Goal: Task Accomplishment & Management: Complete application form

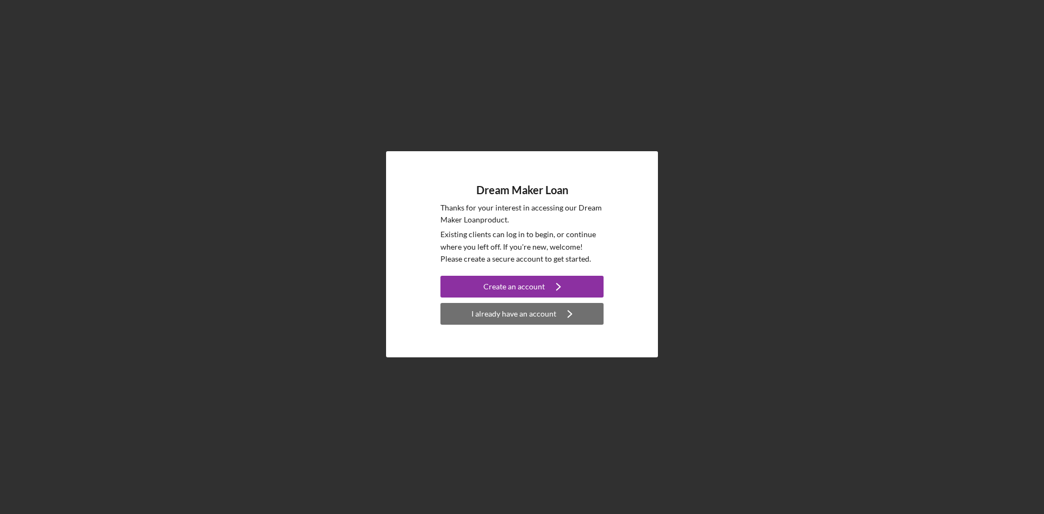
click at [529, 323] on div "I already have an account" at bounding box center [514, 314] width 85 height 22
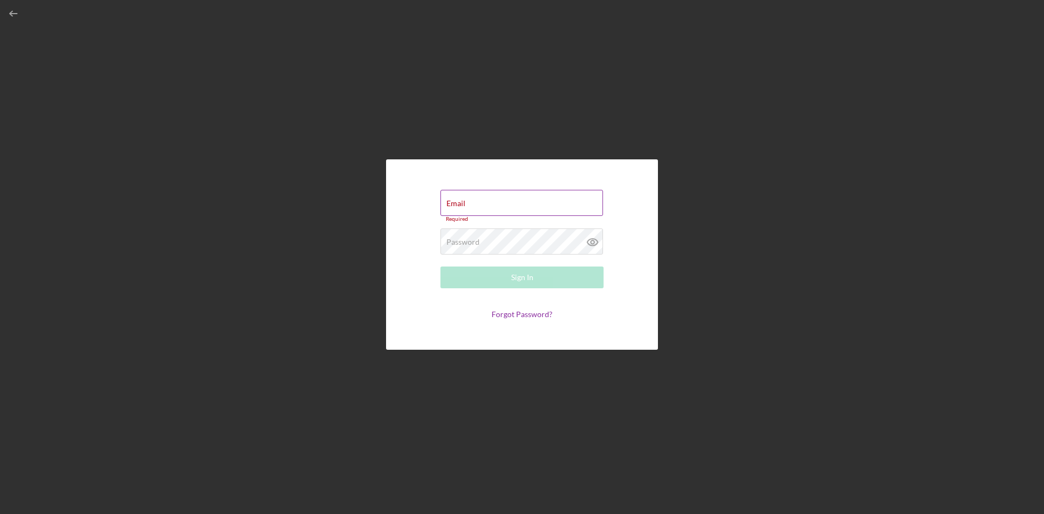
click at [490, 200] on div "Email Required" at bounding box center [522, 206] width 163 height 33
click at [488, 205] on div "Email Required" at bounding box center [522, 206] width 163 height 33
click at [488, 206] on input "Email" at bounding box center [522, 203] width 163 height 26
type input "[EMAIL_ADDRESS][DOMAIN_NAME]"
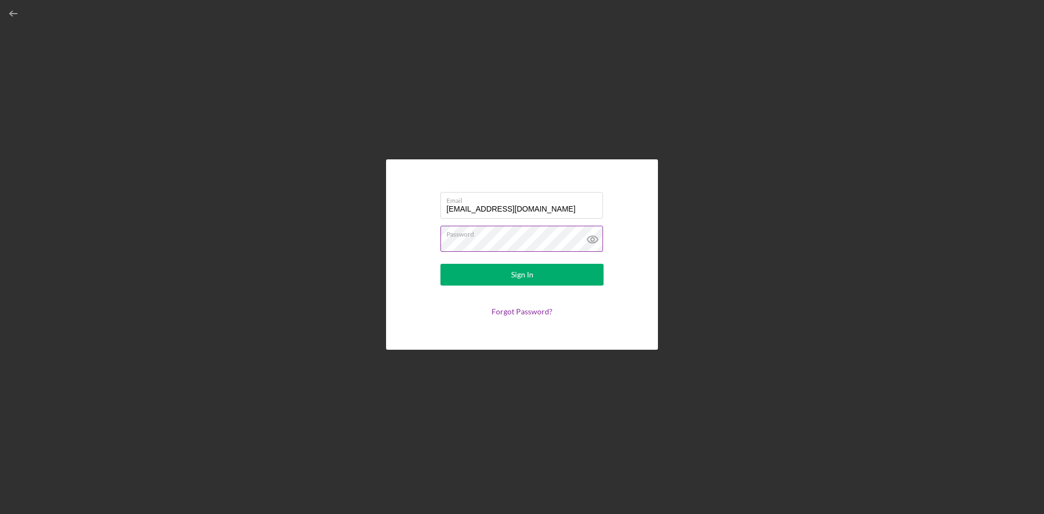
click at [583, 238] on icon at bounding box center [592, 239] width 27 height 27
click at [441, 264] on button "Sign In" at bounding box center [522, 275] width 163 height 22
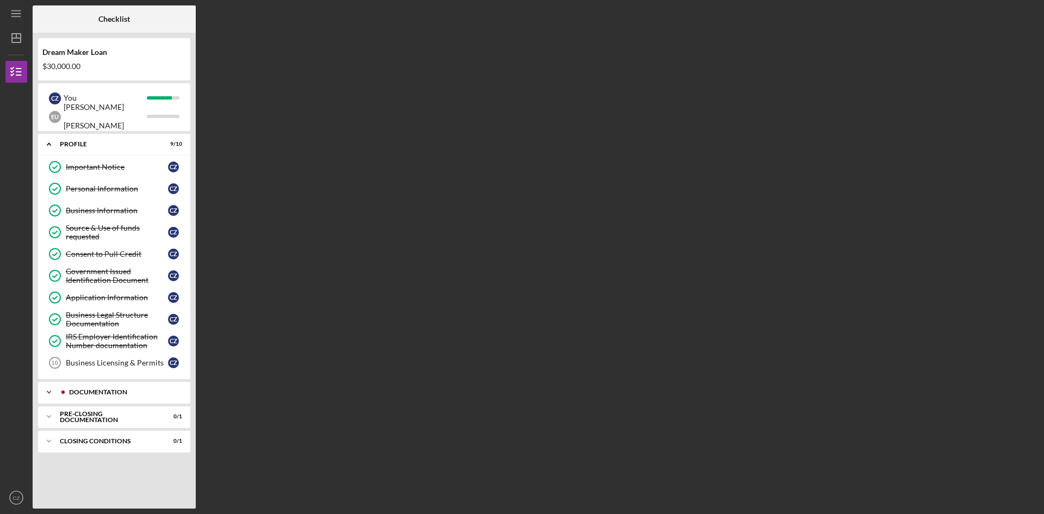
click at [49, 392] on icon "Icon/Expander" at bounding box center [49, 392] width 22 height 22
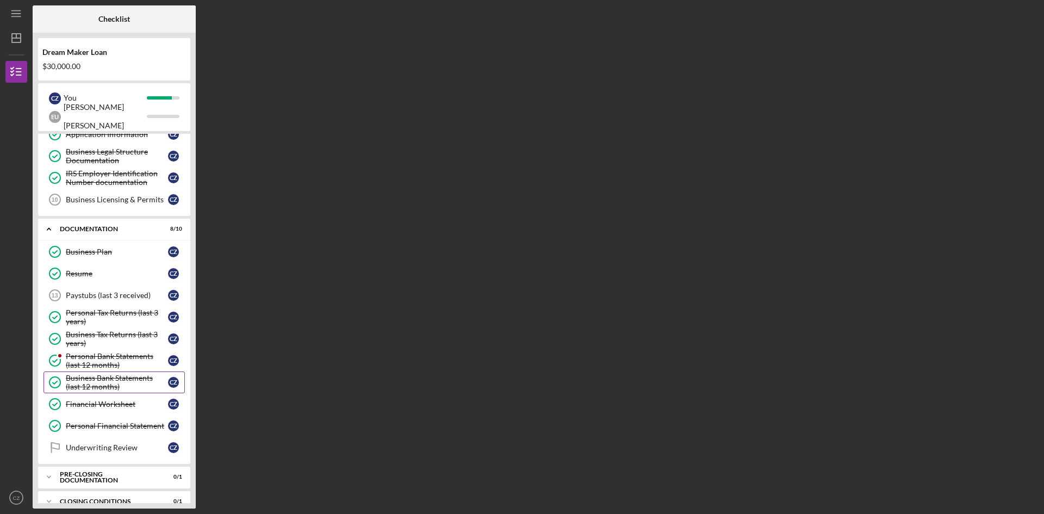
scroll to position [178, 0]
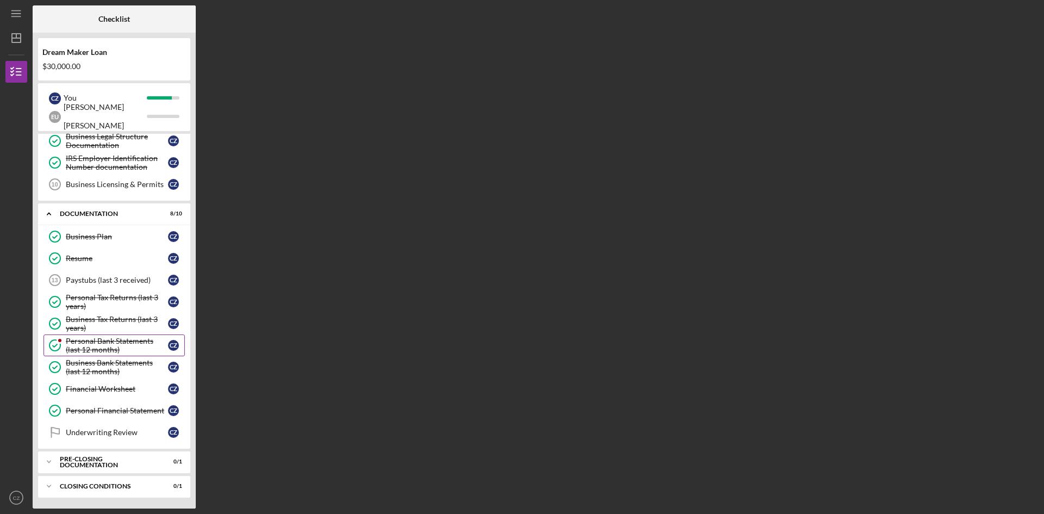
click at [103, 339] on div "Personal Bank Statements (last 12 months)" at bounding box center [117, 345] width 102 height 17
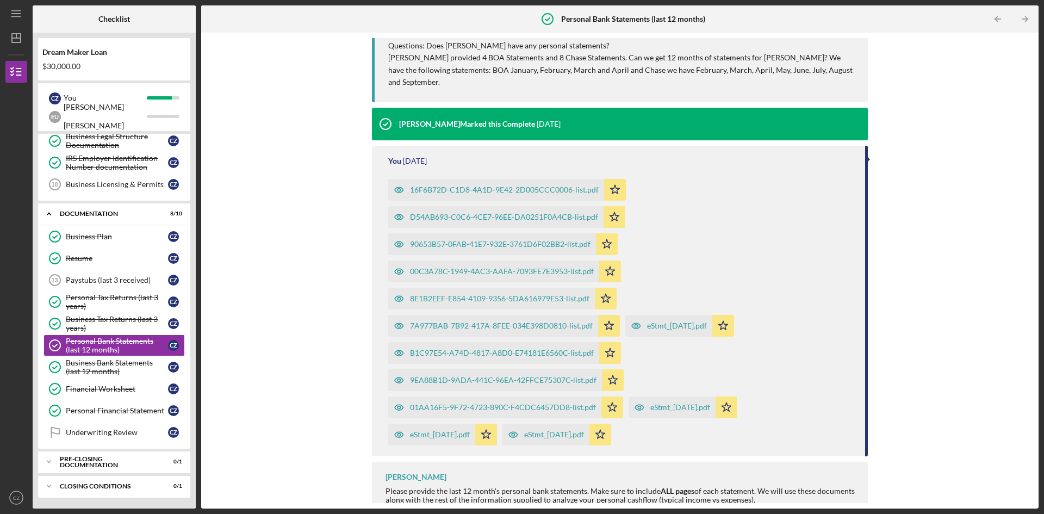
scroll to position [152, 0]
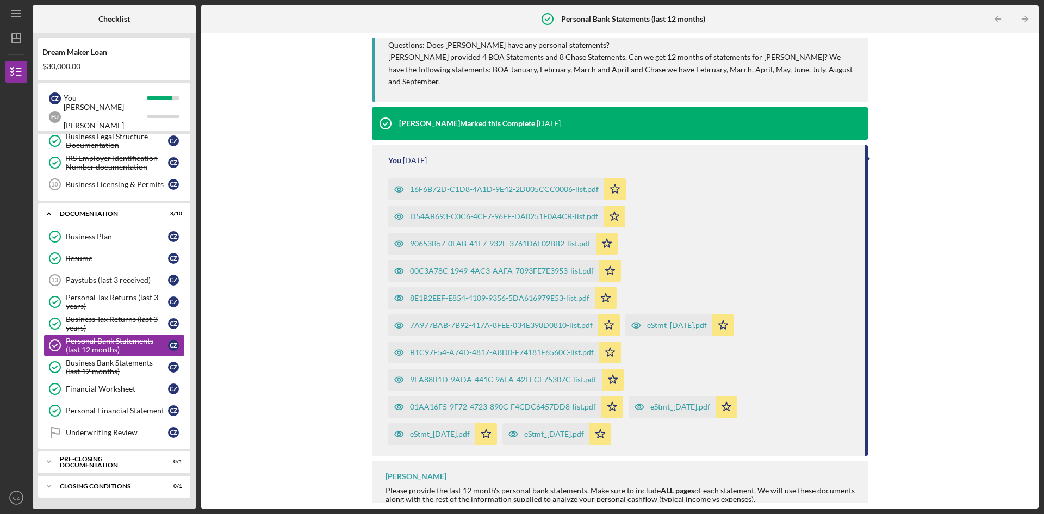
click at [497, 185] on div "16F6B72D-C1D8-4A1D-9E42-2D005CCC0006-list.pdf" at bounding box center [504, 189] width 189 height 9
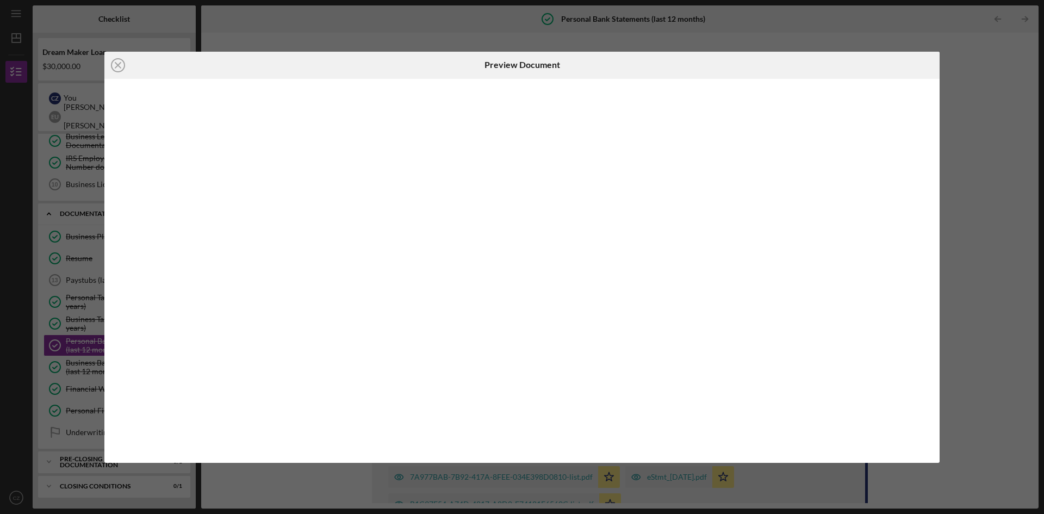
click at [497, 179] on div at bounding box center [522, 271] width 836 height 384
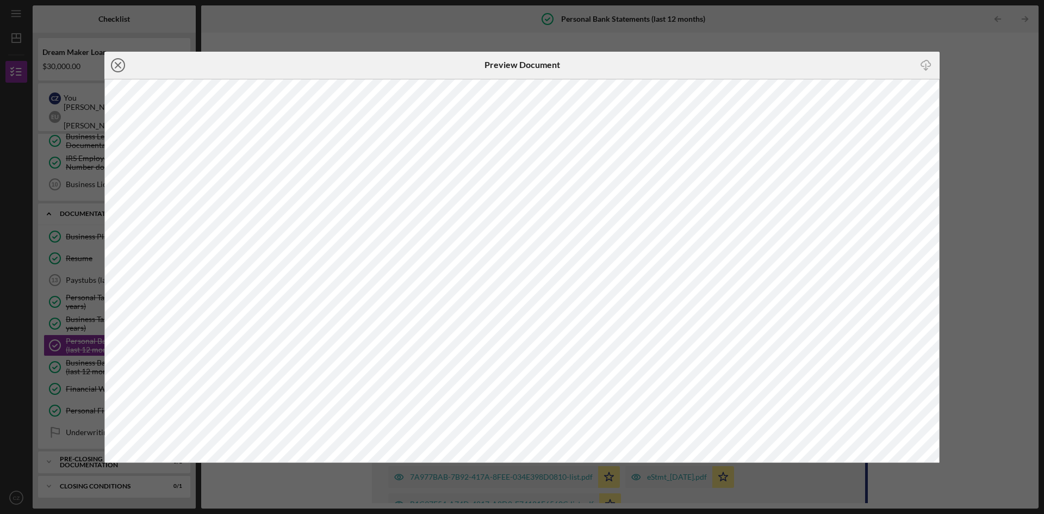
click at [115, 68] on line at bounding box center [117, 65] width 5 height 5
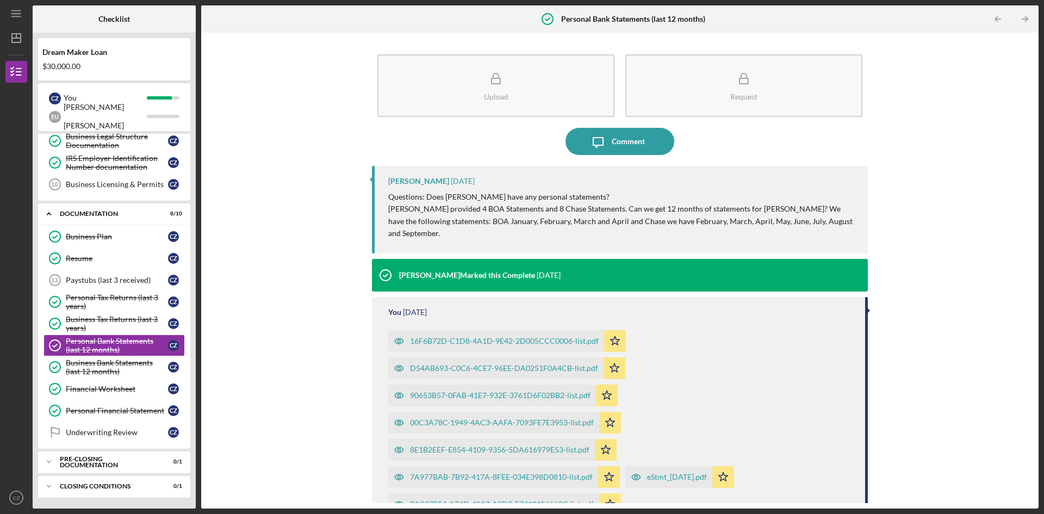
scroll to position [54, 0]
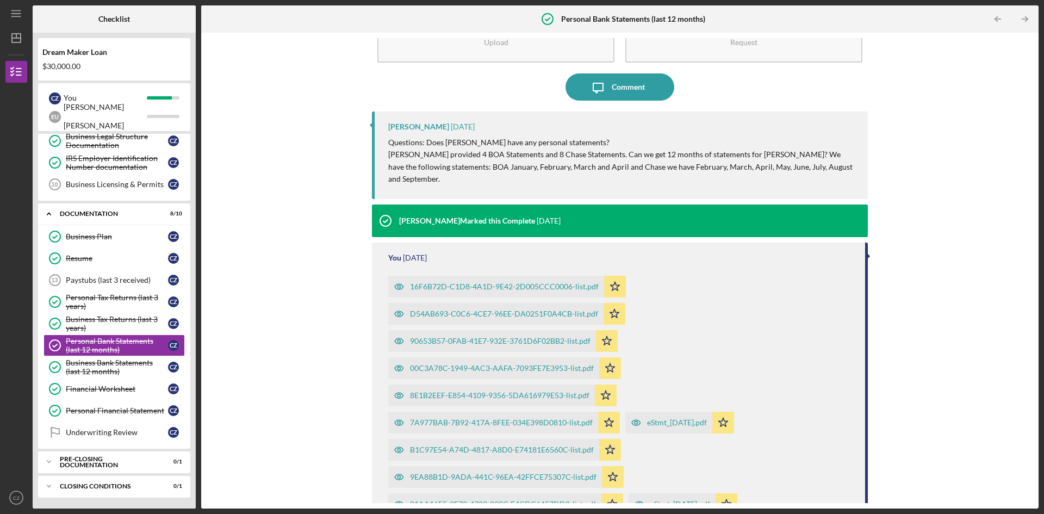
click at [479, 310] on div "D54AB693-C0C6-4CE7-96EE-DA0251F0A4CB-list.pdf" at bounding box center [504, 314] width 188 height 9
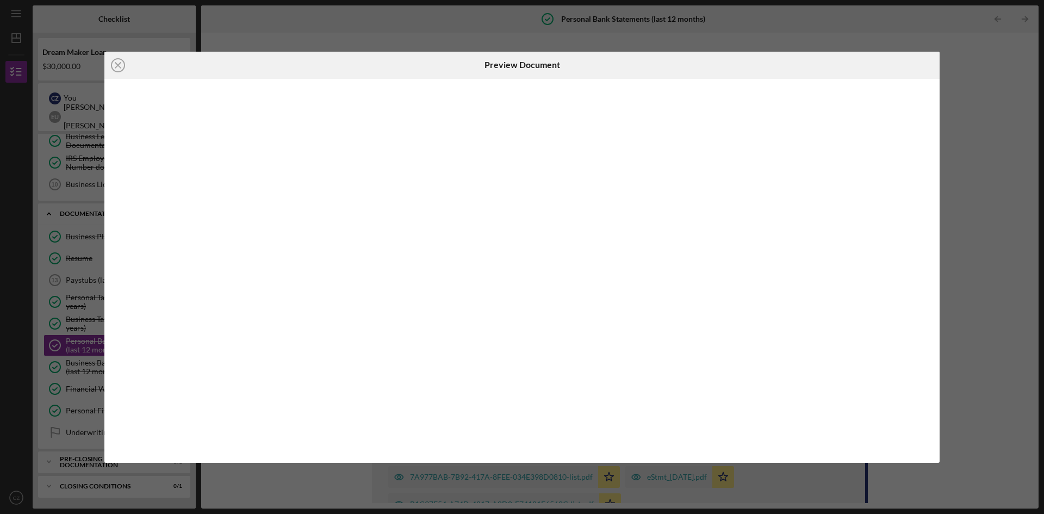
click at [479, 300] on div at bounding box center [522, 271] width 836 height 384
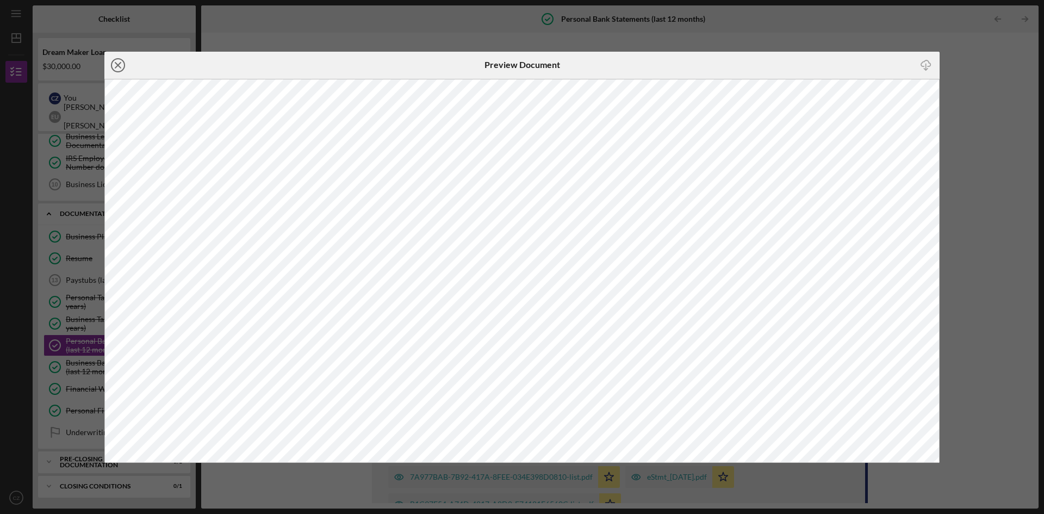
click at [115, 64] on icon "Icon/Close" at bounding box center [117, 65] width 27 height 27
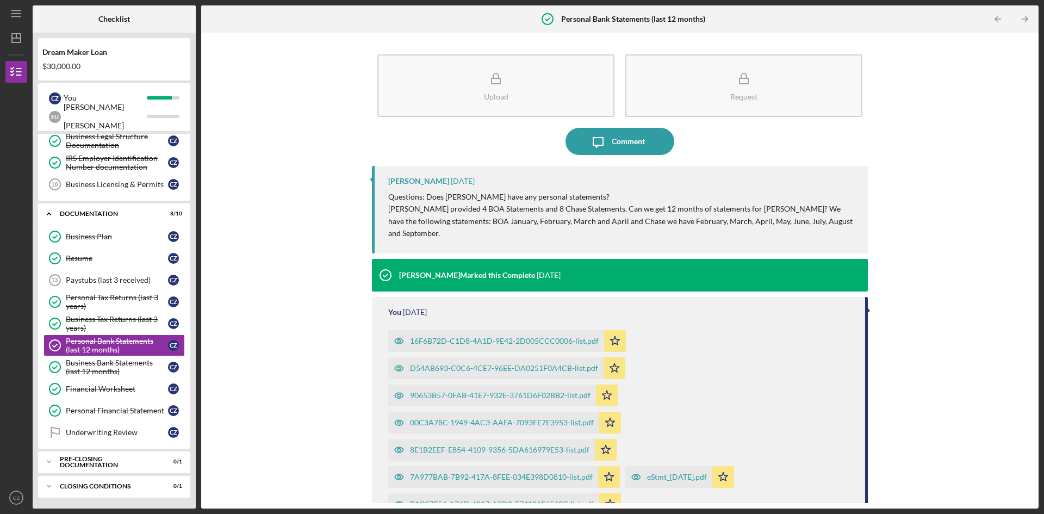
click at [471, 391] on div "90653B57-0FAB-41E7-932E-3761D6F02BB2-list.pdf" at bounding box center [500, 395] width 181 height 9
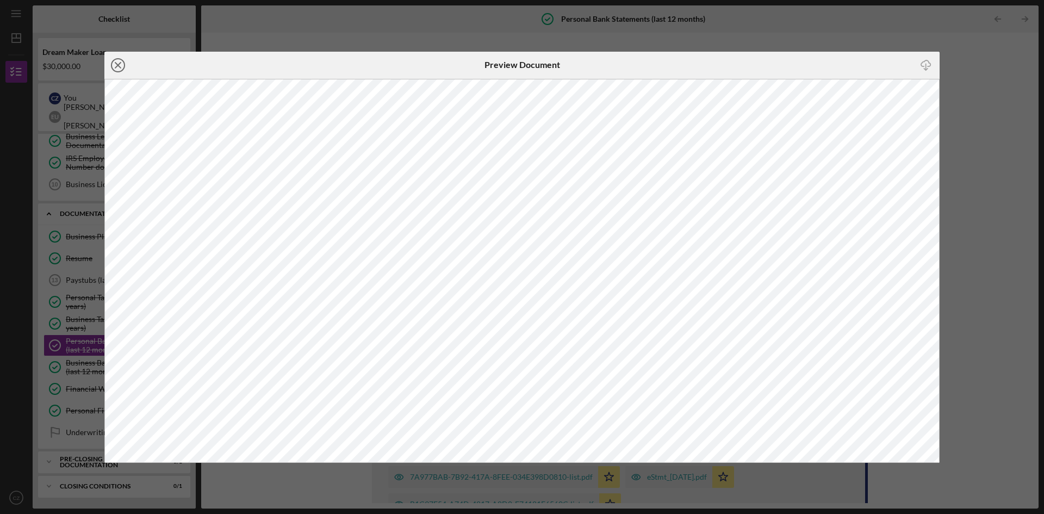
click at [121, 66] on icon "Icon/Close" at bounding box center [117, 65] width 27 height 27
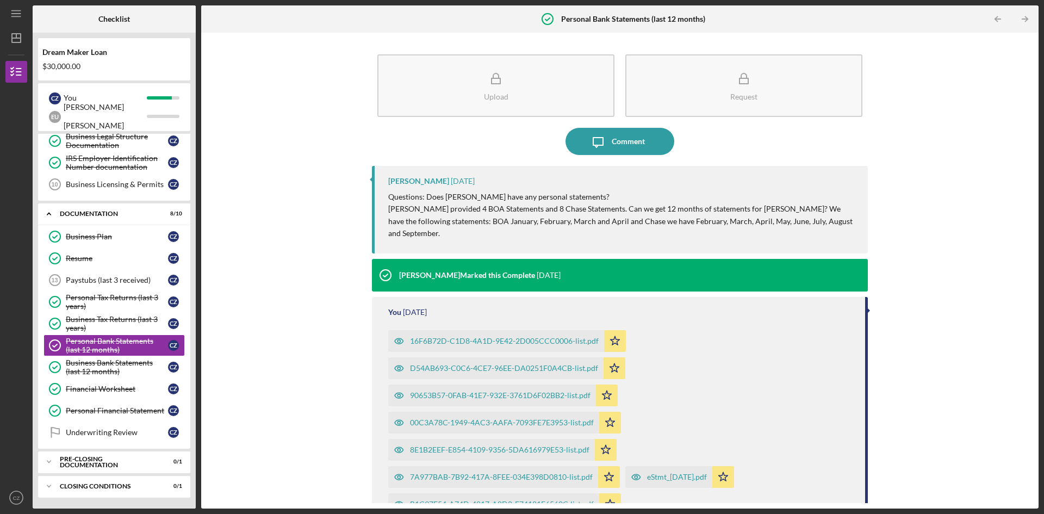
click at [459, 364] on div "D54AB693-C0C6-4CE7-96EE-DA0251F0A4CB-list.pdf" at bounding box center [504, 368] width 188 height 9
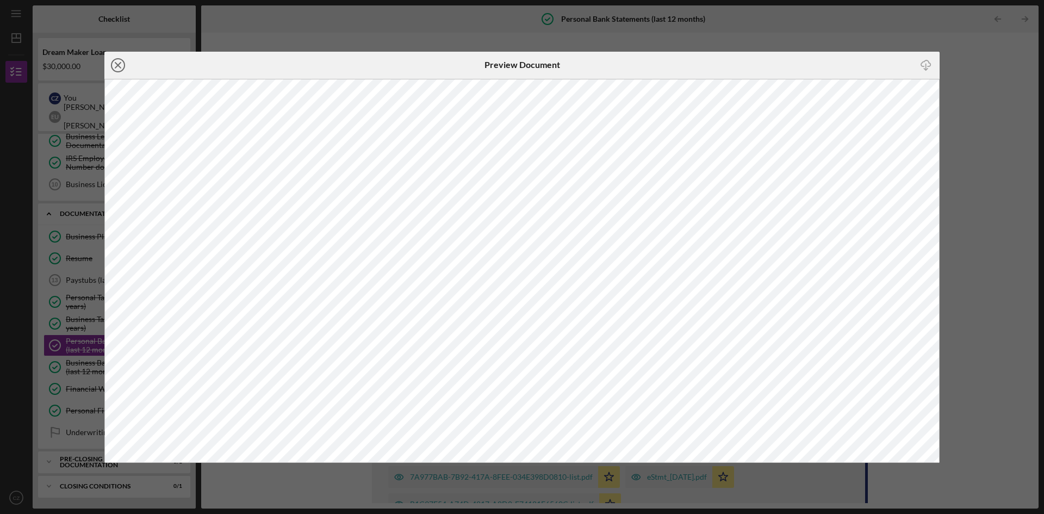
click at [118, 63] on icon "Icon/Close" at bounding box center [117, 65] width 27 height 27
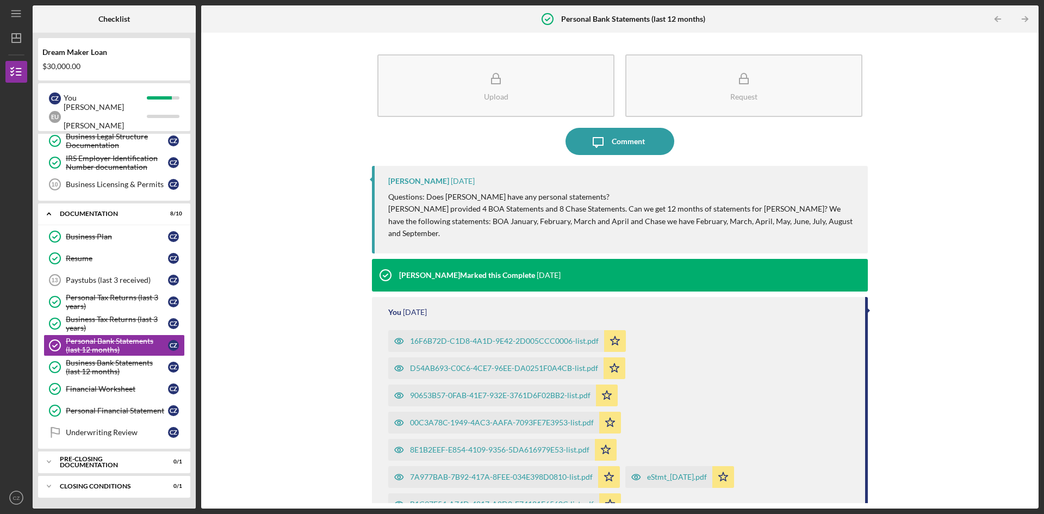
click at [483, 416] on div "00C3A78C-1949-4AC3-AAFA-7093FE7E3953-list.pdf" at bounding box center [493, 423] width 211 height 22
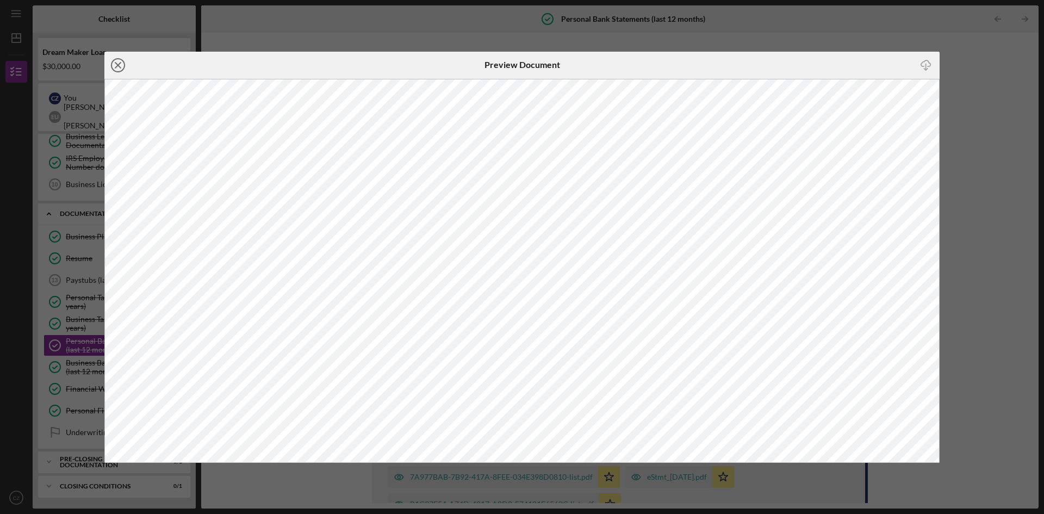
click at [119, 67] on icon "Icon/Close" at bounding box center [117, 65] width 27 height 27
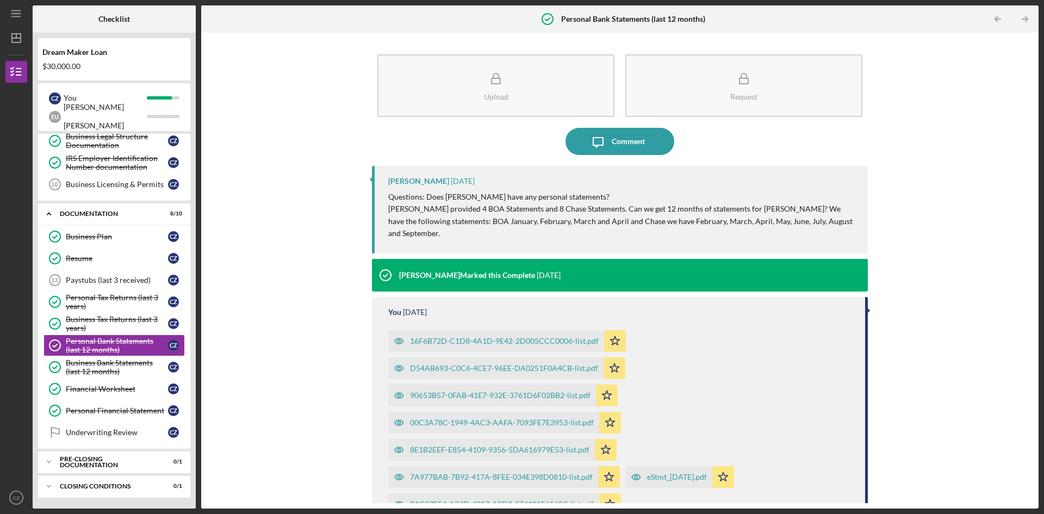
click at [547, 418] on div "00C3A78C-1949-4AC3-AAFA-7093FE7E3953-list.pdf" at bounding box center [502, 422] width 184 height 9
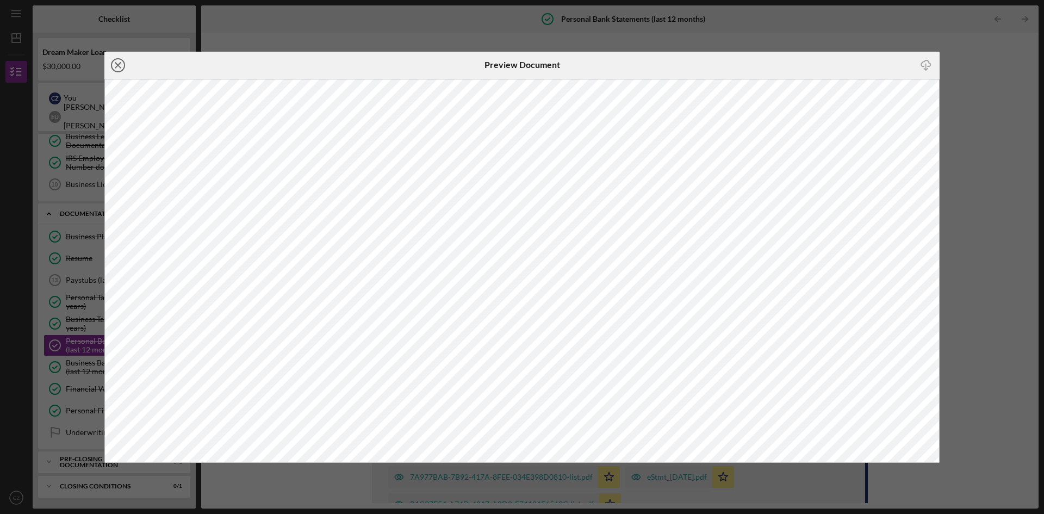
click at [118, 65] on line at bounding box center [117, 65] width 5 height 5
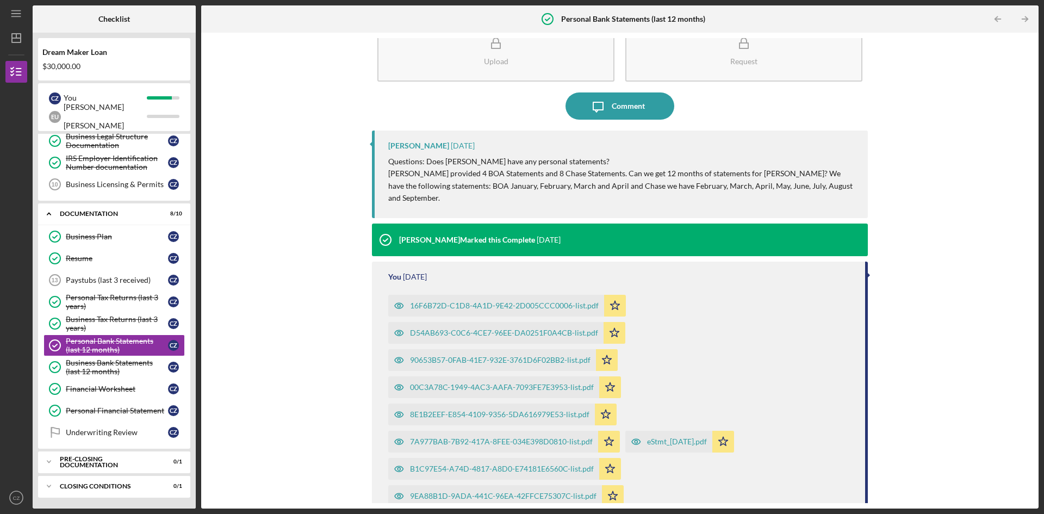
scroll to position [54, 0]
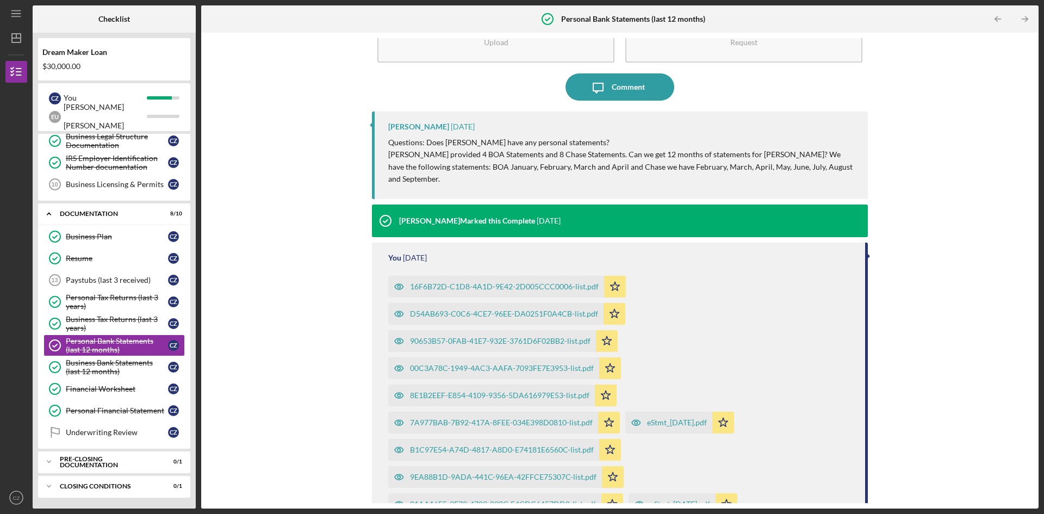
click at [532, 391] on div "8E1B2EEF-E854-4109-9356-5DA616979E53-list.pdf" at bounding box center [500, 395] width 180 height 9
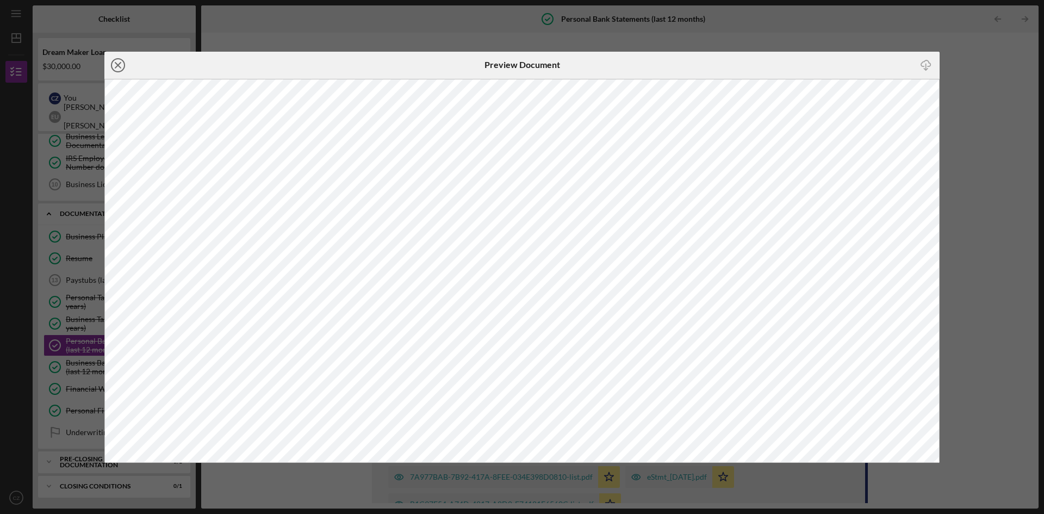
click at [114, 64] on icon "Icon/Close" at bounding box center [117, 65] width 27 height 27
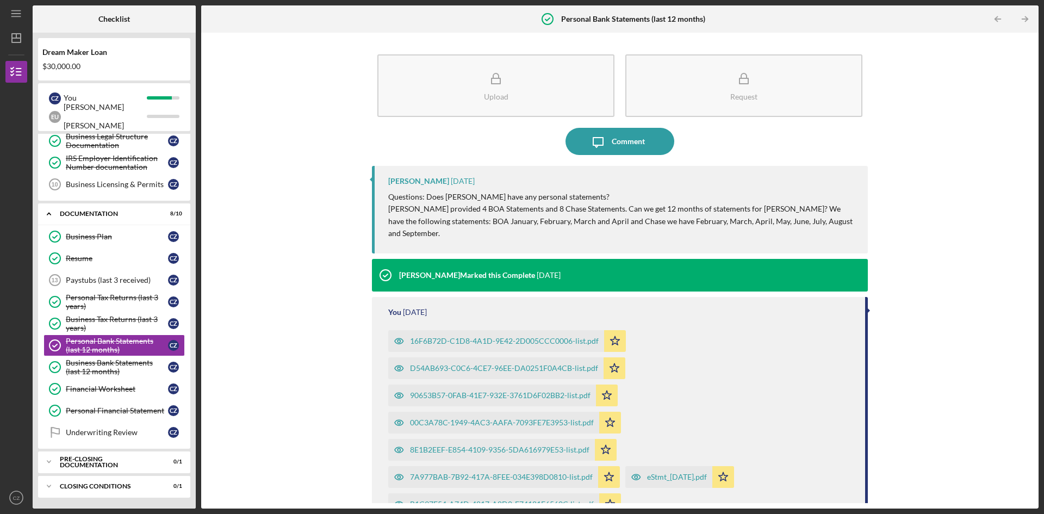
click at [537, 473] on div "7A977BAB-7B92-417A-8FEE-034E398D0810-list.pdf" at bounding box center [501, 477] width 183 height 9
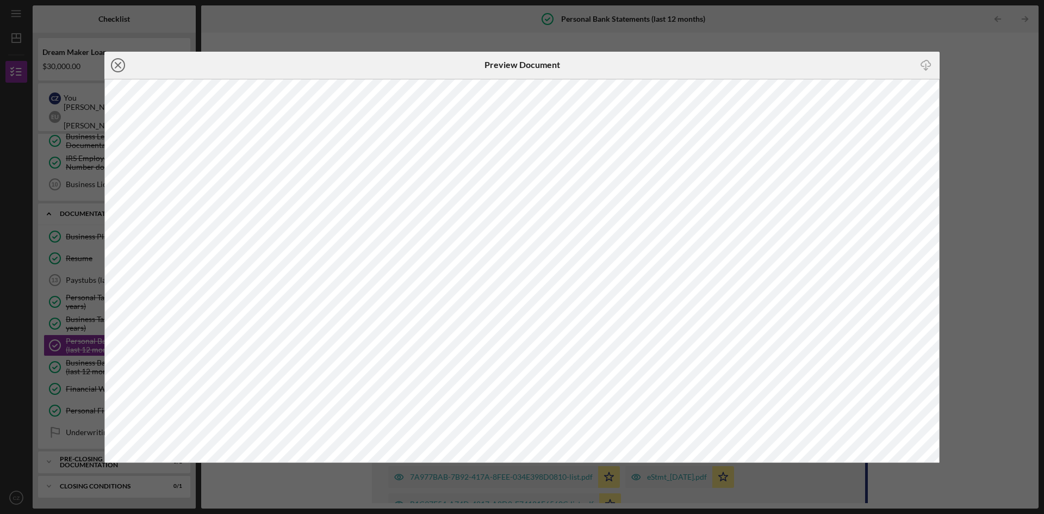
click at [119, 64] on line at bounding box center [117, 65] width 5 height 5
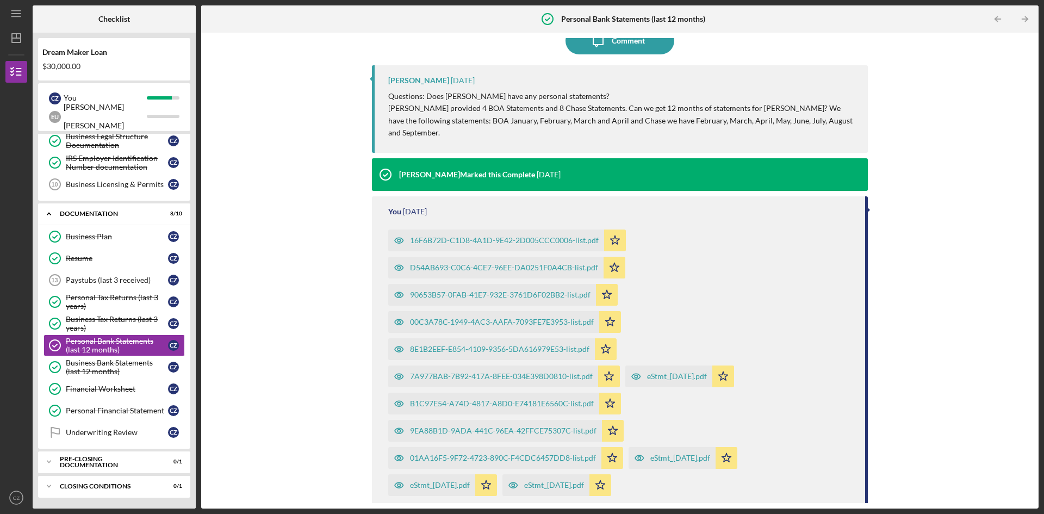
scroll to position [109, 0]
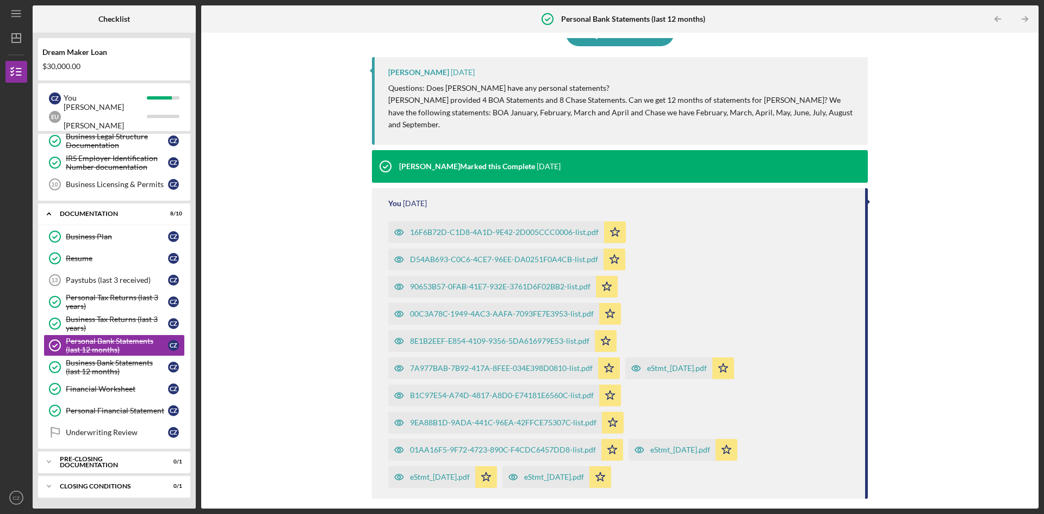
click at [538, 391] on div "B1C97E54-A74D-4817-A8D0-E74181E6560C-list.pdf" at bounding box center [502, 395] width 184 height 9
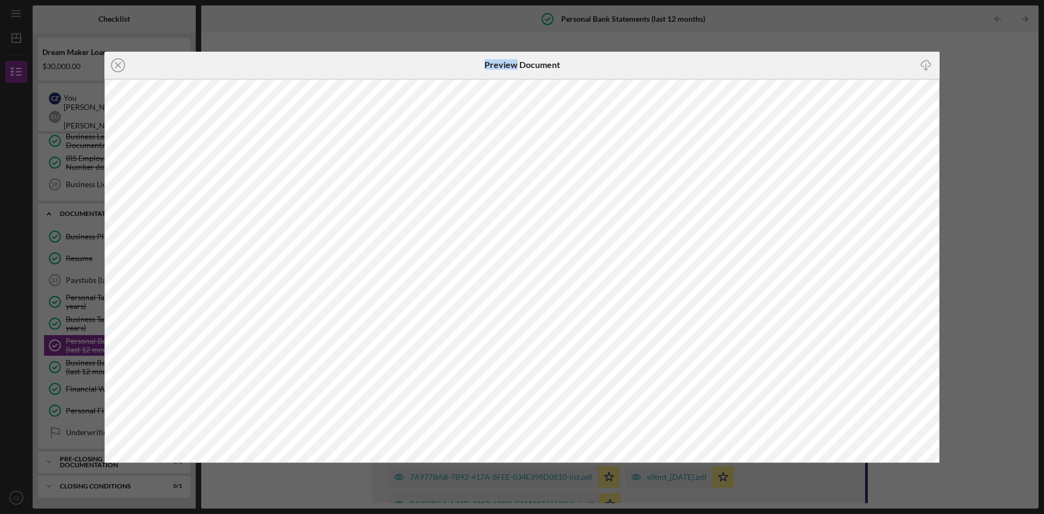
click at [116, 63] on icon "Icon/Close" at bounding box center [117, 65] width 27 height 27
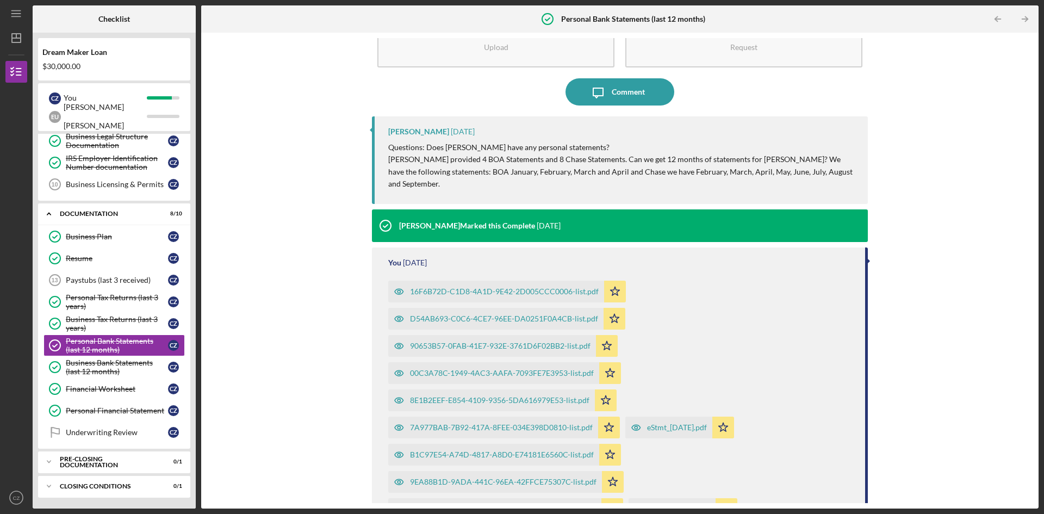
scroll to position [152, 0]
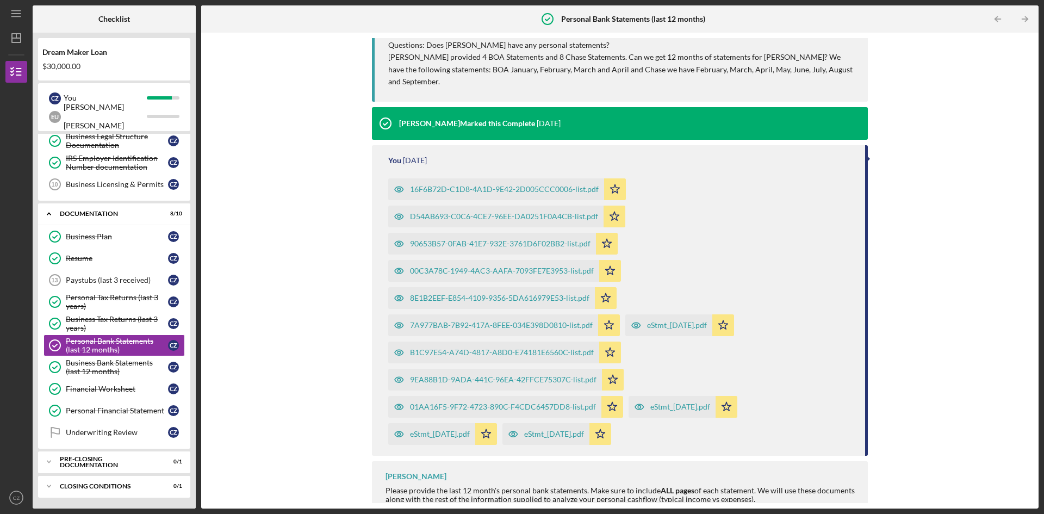
click at [534, 375] on div "9EA88B1D-9ADA-441C-96EA-42FFCE75307C-list.pdf" at bounding box center [503, 379] width 187 height 9
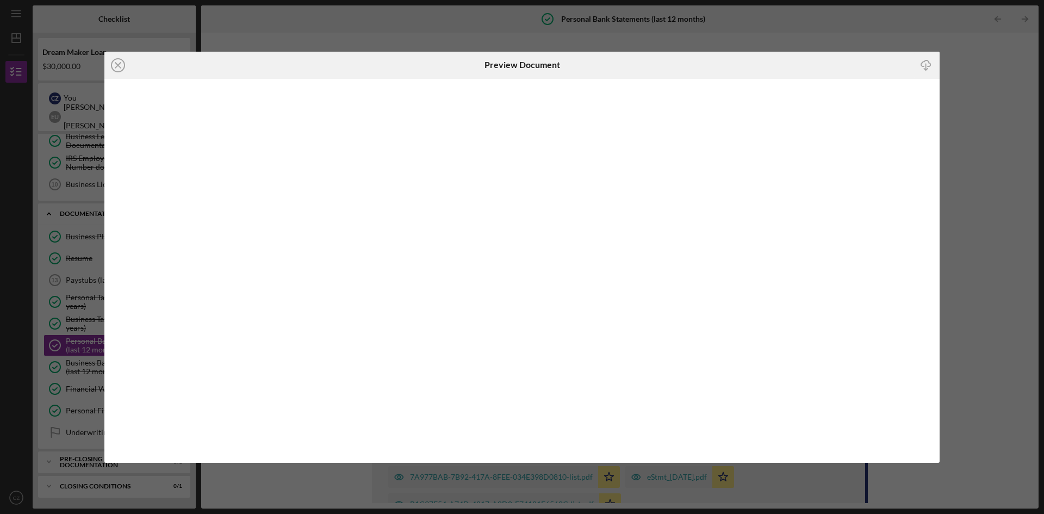
scroll to position [152, 0]
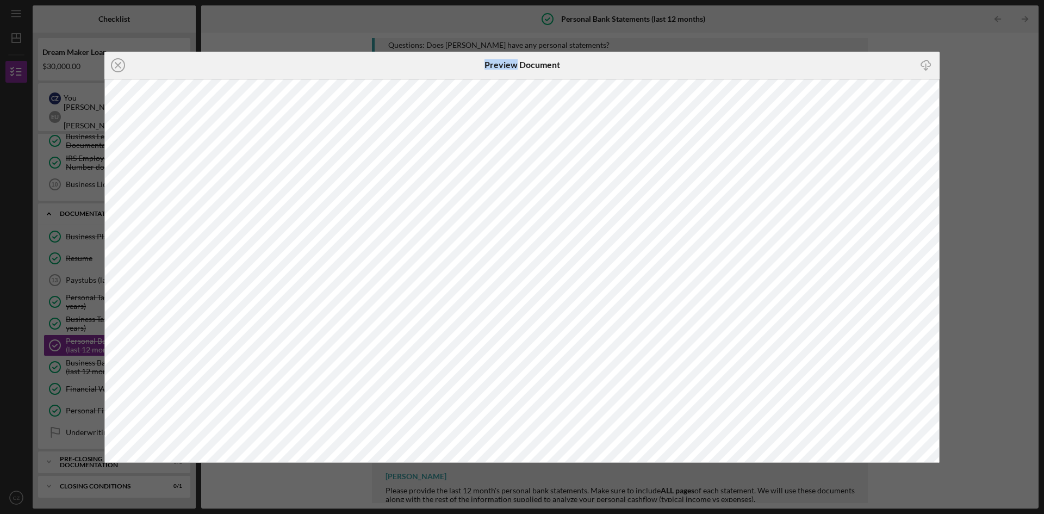
click at [119, 65] on g at bounding box center [118, 65] width 13 height 13
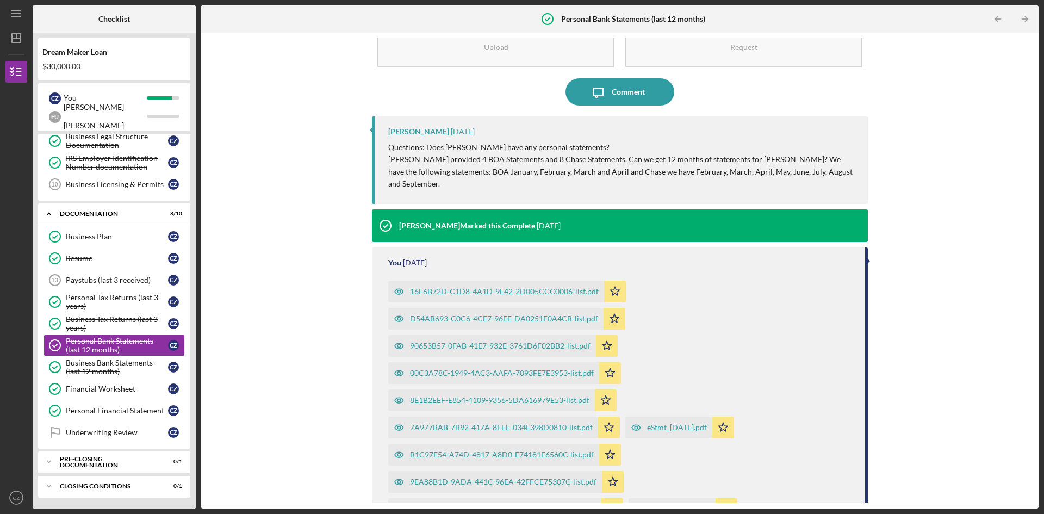
scroll to position [152, 0]
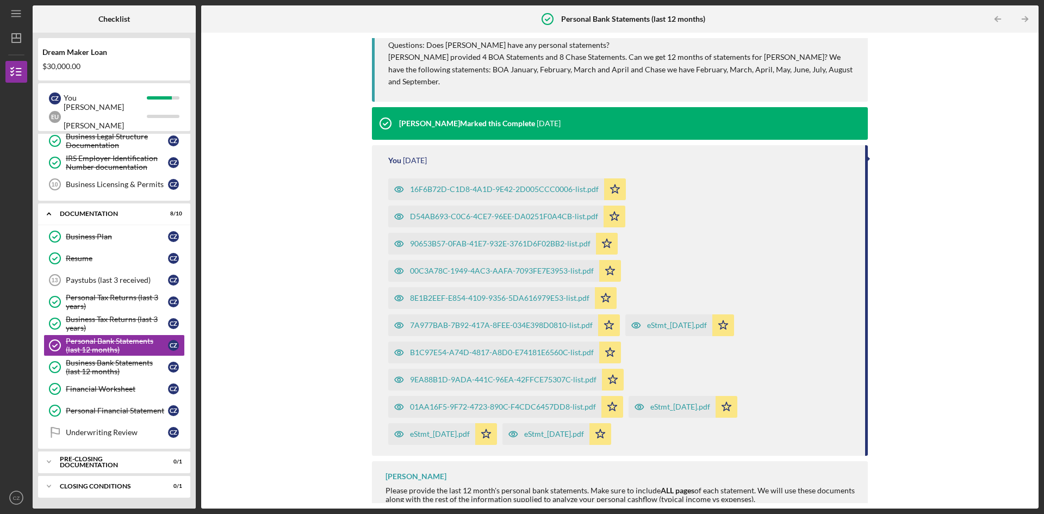
click at [571, 375] on div "9EA88B1D-9ADA-441C-96EA-42FFCE75307C-list.pdf" at bounding box center [503, 379] width 187 height 9
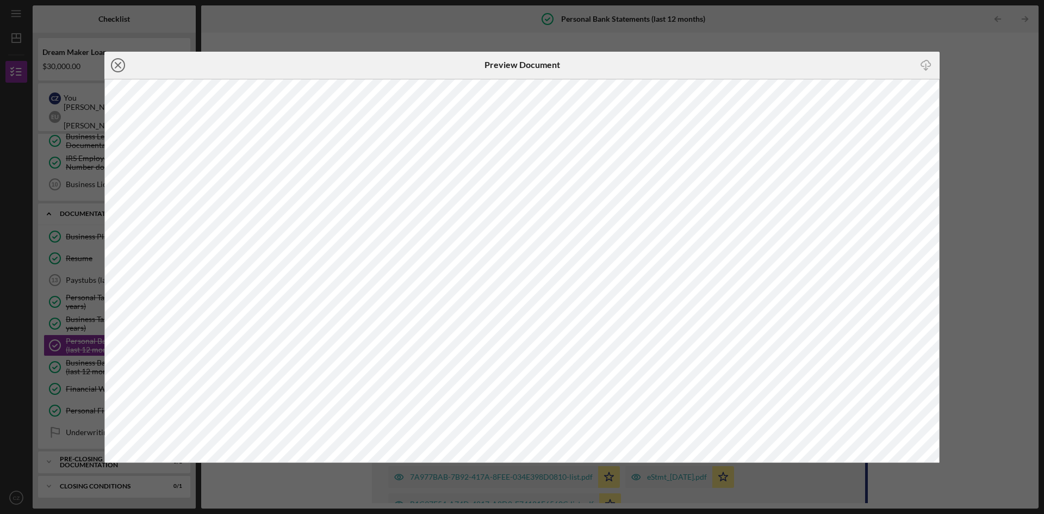
click at [116, 65] on icon "Icon/Close" at bounding box center [117, 65] width 27 height 27
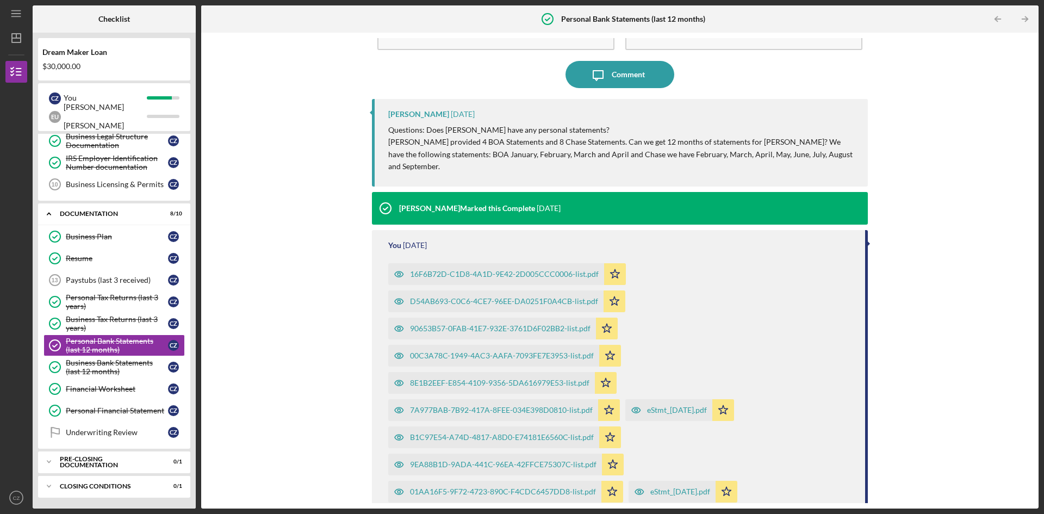
scroll to position [152, 0]
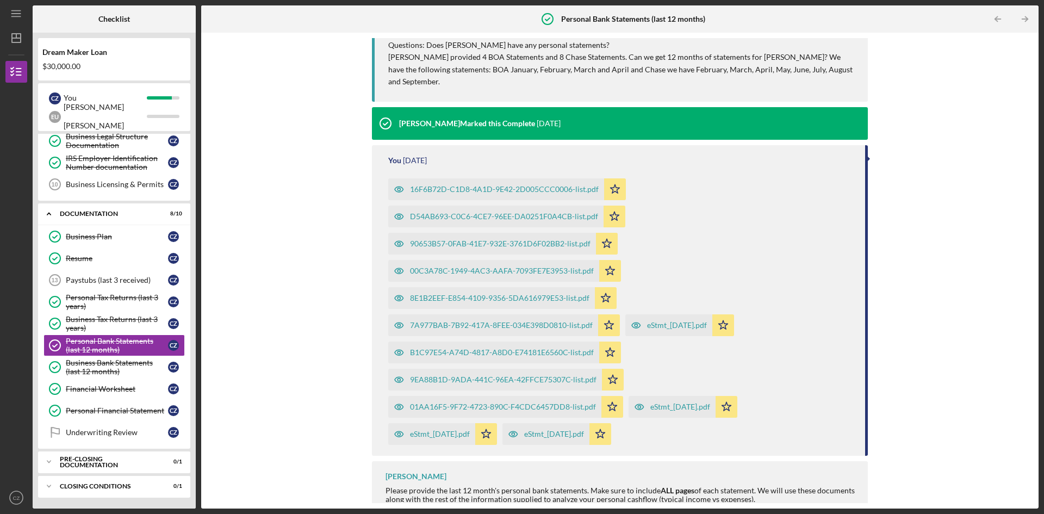
click at [558, 403] on div "01AA16F5-9F72-4723-890C-F4CDC6457DD8-list.pdf" at bounding box center [503, 407] width 186 height 9
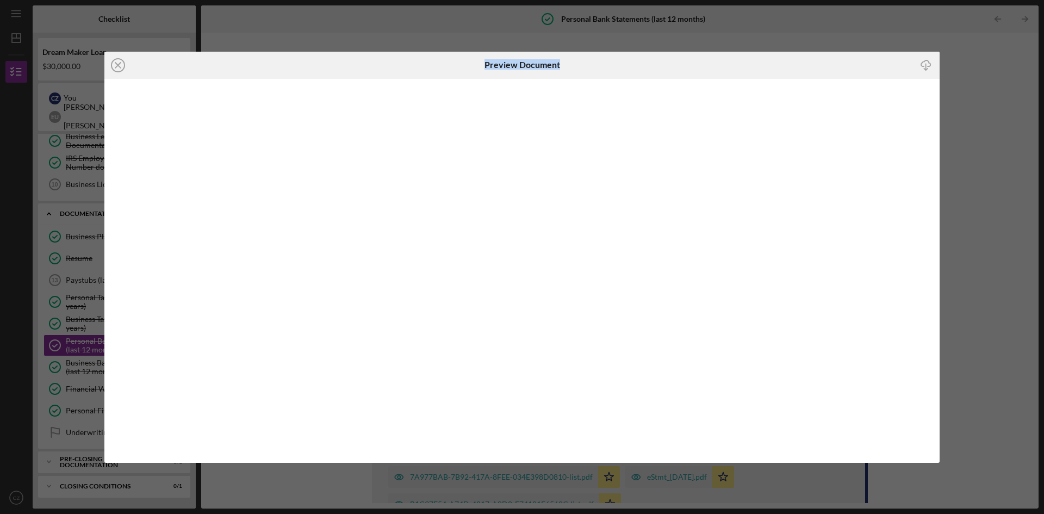
scroll to position [152, 0]
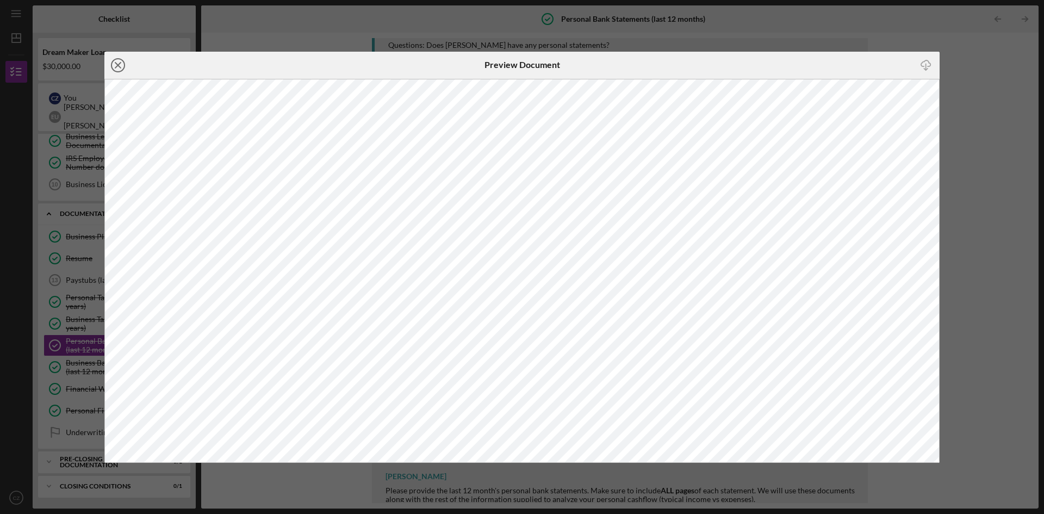
click at [119, 64] on line at bounding box center [117, 65] width 5 height 5
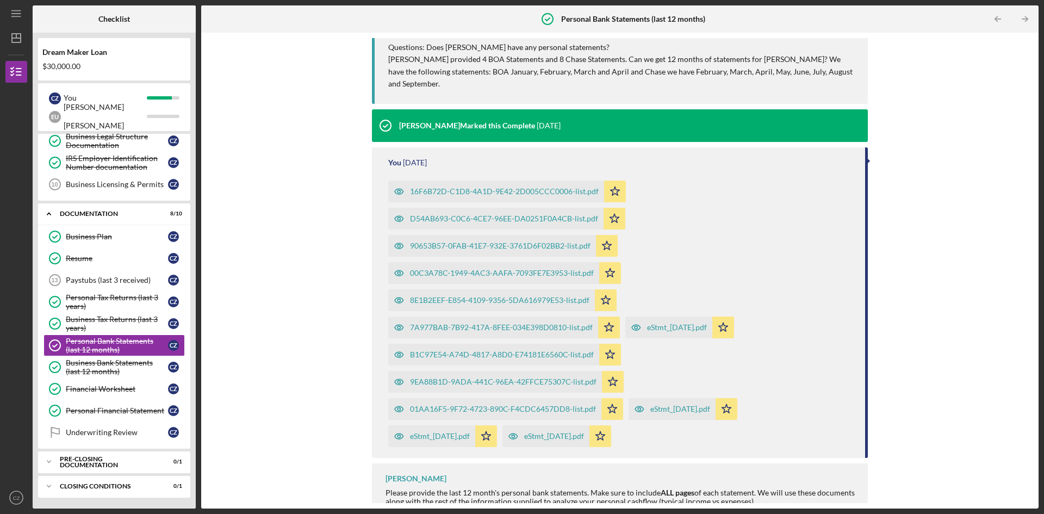
scroll to position [152, 0]
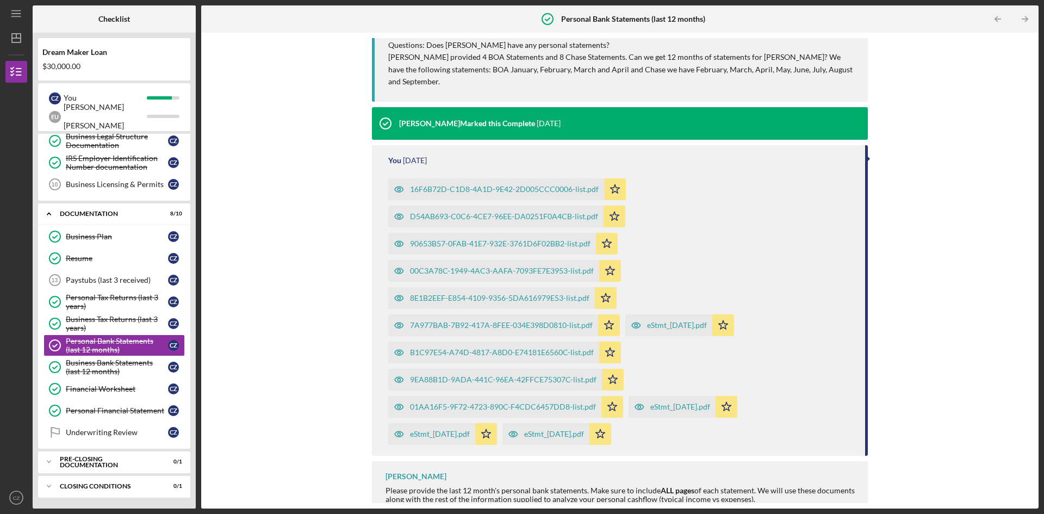
click at [428, 430] on div "eStmt_[DATE].pdf" at bounding box center [440, 434] width 60 height 9
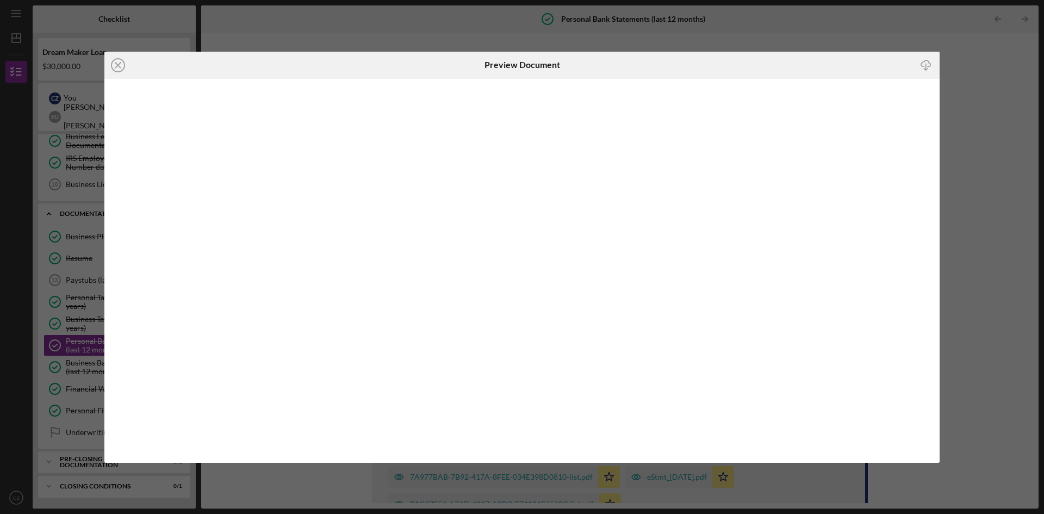
scroll to position [152, 0]
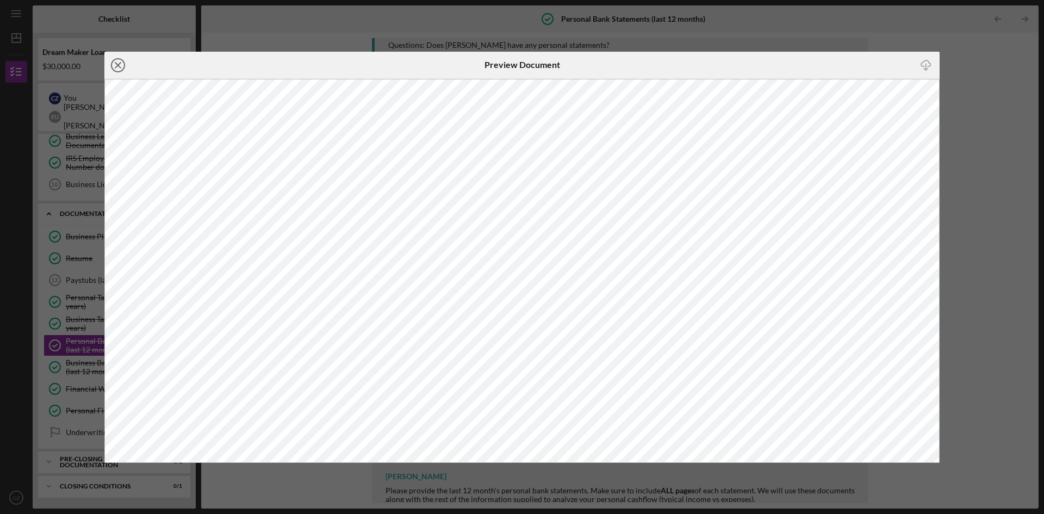
click at [120, 65] on icon "Icon/Close" at bounding box center [117, 65] width 27 height 27
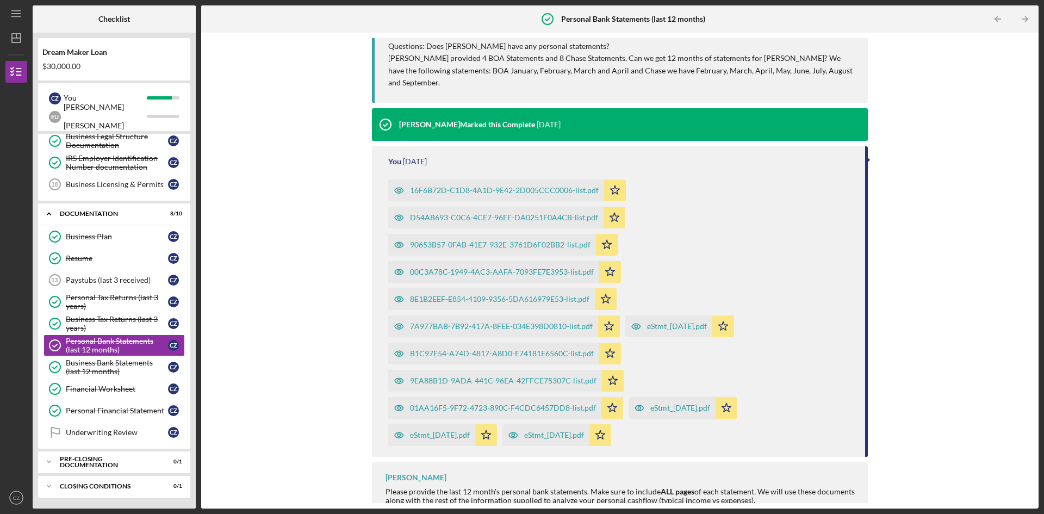
scroll to position [152, 0]
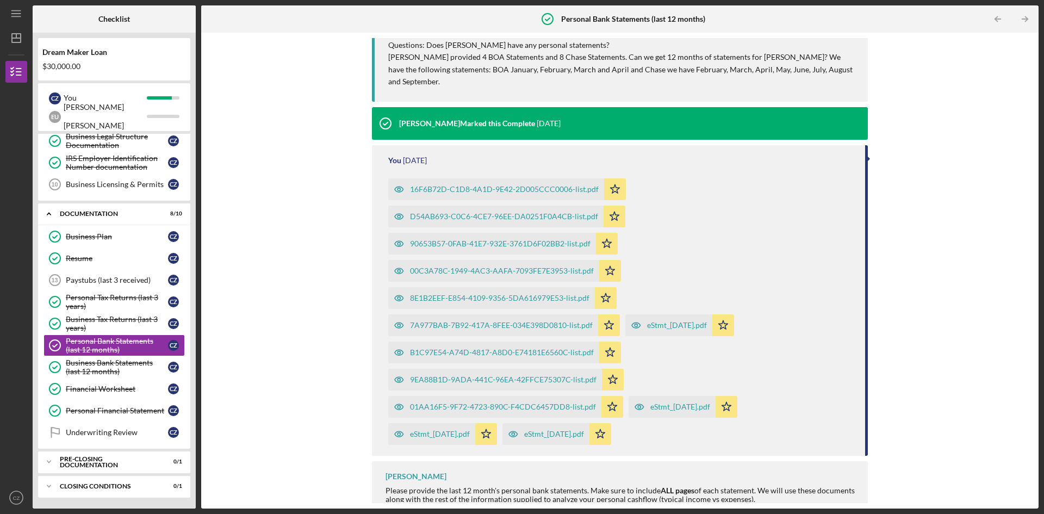
click at [503, 403] on div "01AA16F5-9F72-4723-890C-F4CDC6457DD8-list.pdf" at bounding box center [503, 407] width 186 height 9
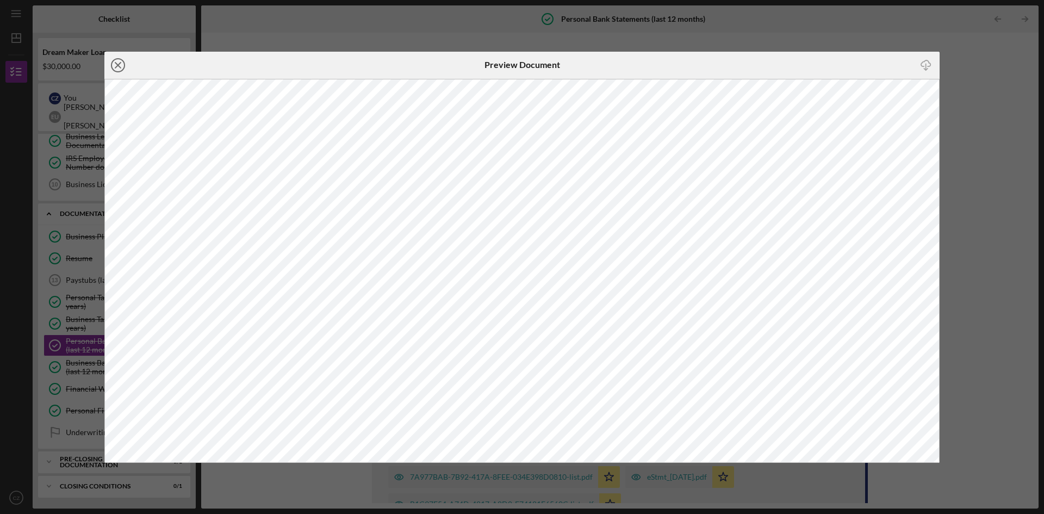
click at [120, 61] on icon "Icon/Close" at bounding box center [117, 65] width 27 height 27
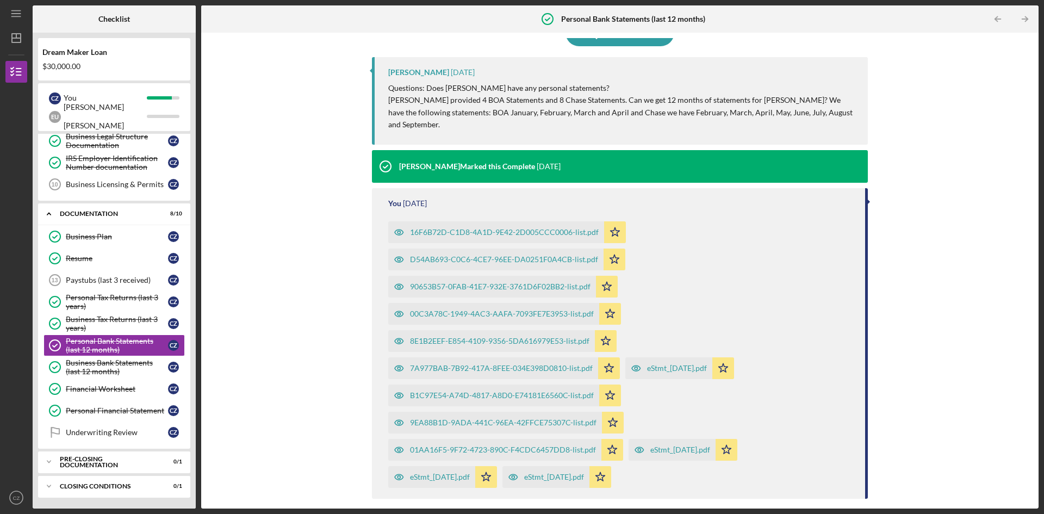
scroll to position [152, 0]
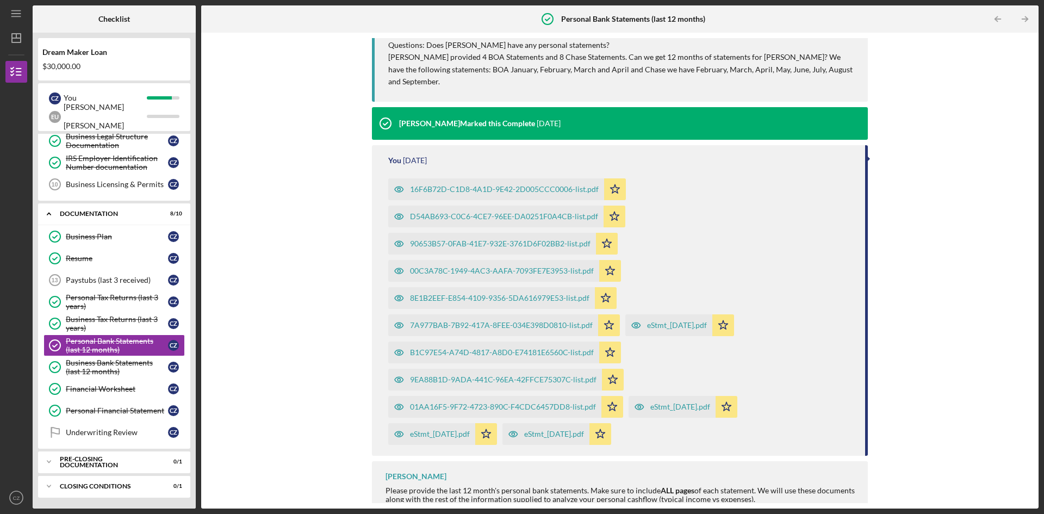
click at [573, 403] on div "01AA16F5-9F72-4723-890C-F4CDC6457DD8-list.pdf" at bounding box center [503, 407] width 186 height 9
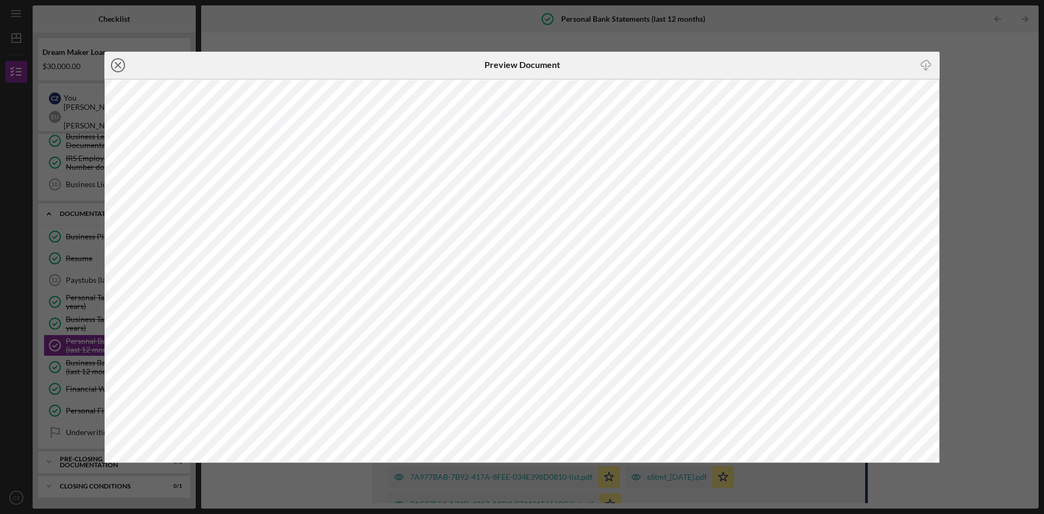
click at [122, 67] on icon "Icon/Close" at bounding box center [117, 65] width 27 height 27
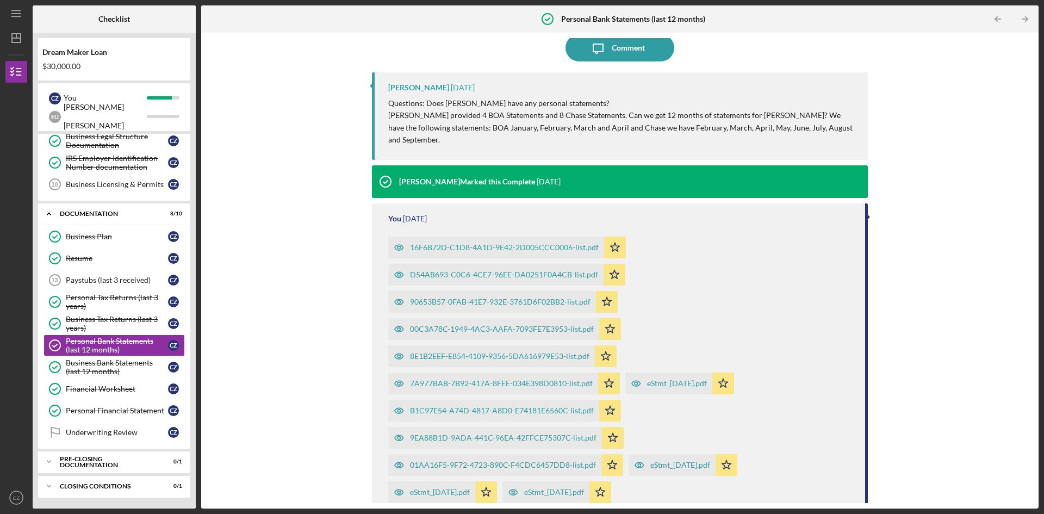
scroll to position [152, 0]
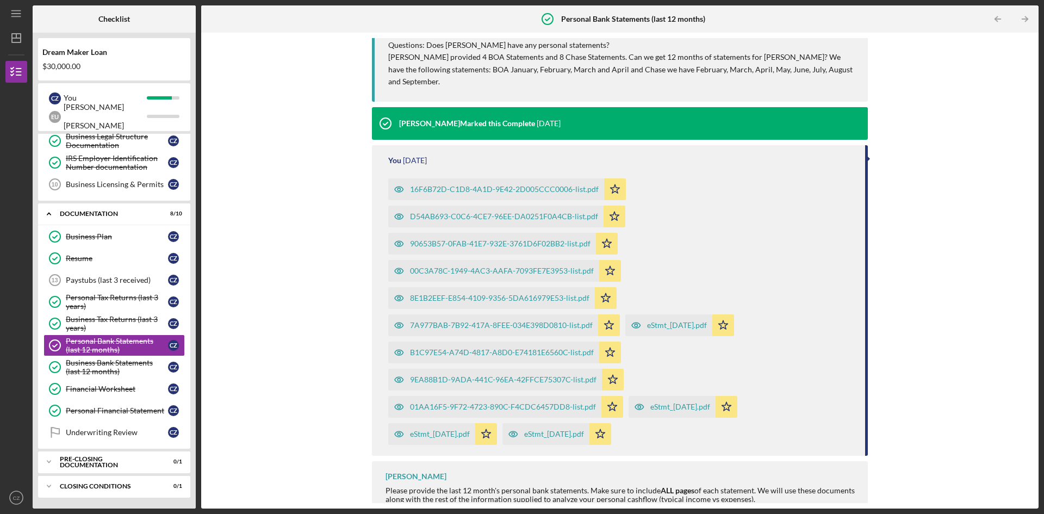
click at [459, 423] on div "eStmt_[DATE].pdf" at bounding box center [431, 434] width 87 height 22
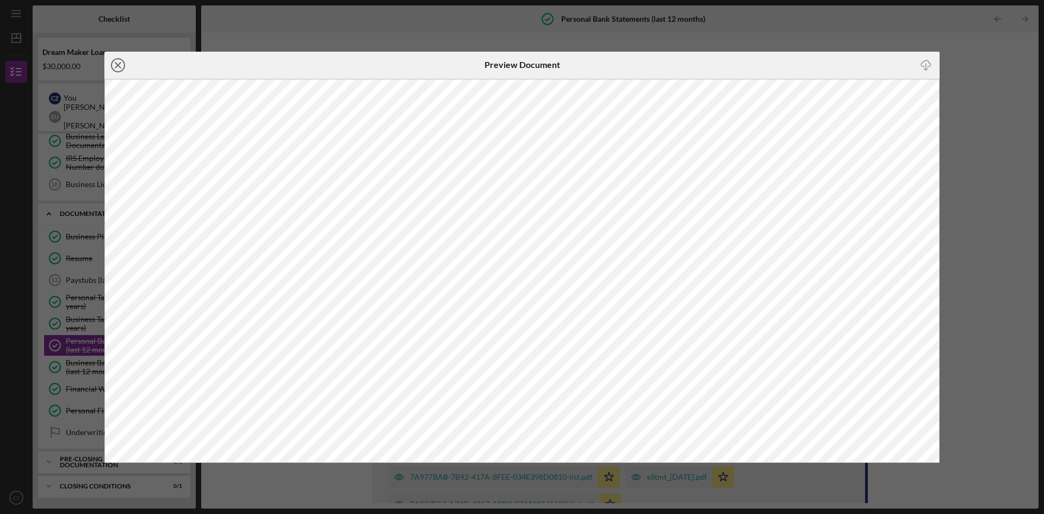
click at [114, 61] on icon "Icon/Close" at bounding box center [117, 65] width 27 height 27
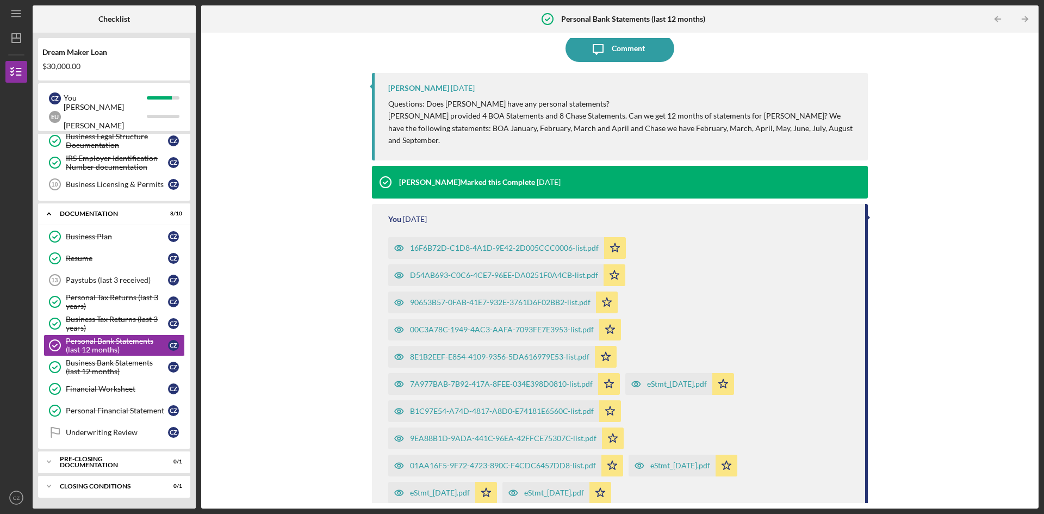
scroll to position [152, 0]
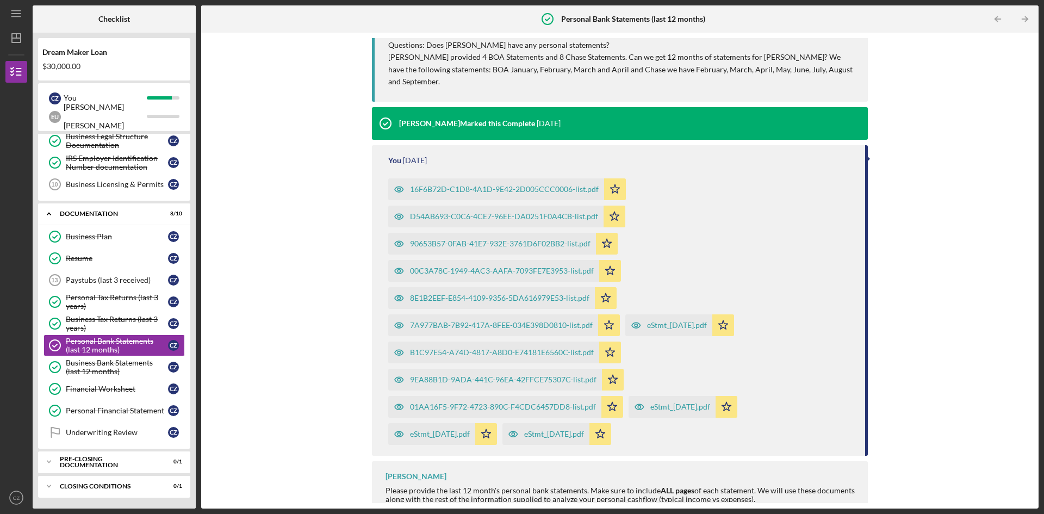
click at [555, 430] on div "eStmt_[DATE].pdf" at bounding box center [554, 434] width 60 height 9
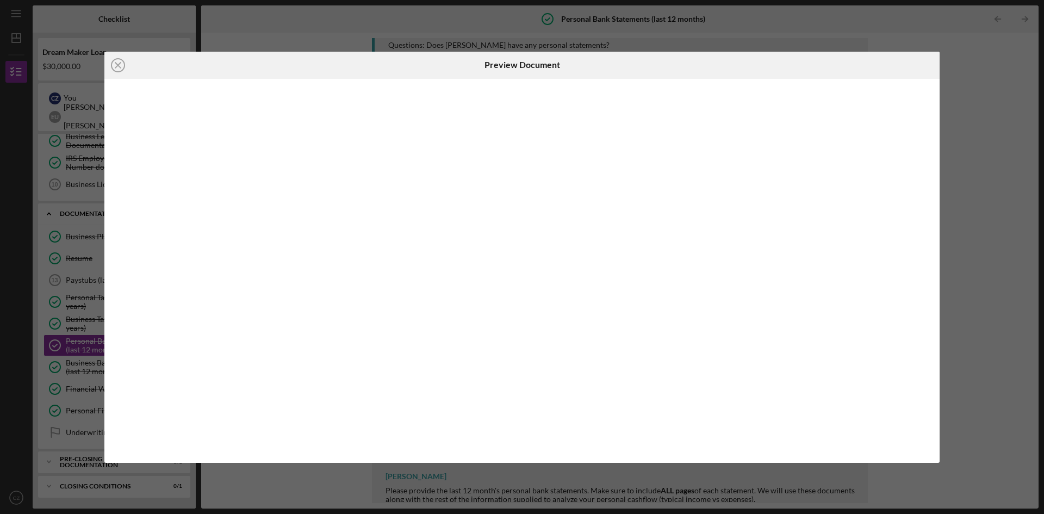
scroll to position [152, 0]
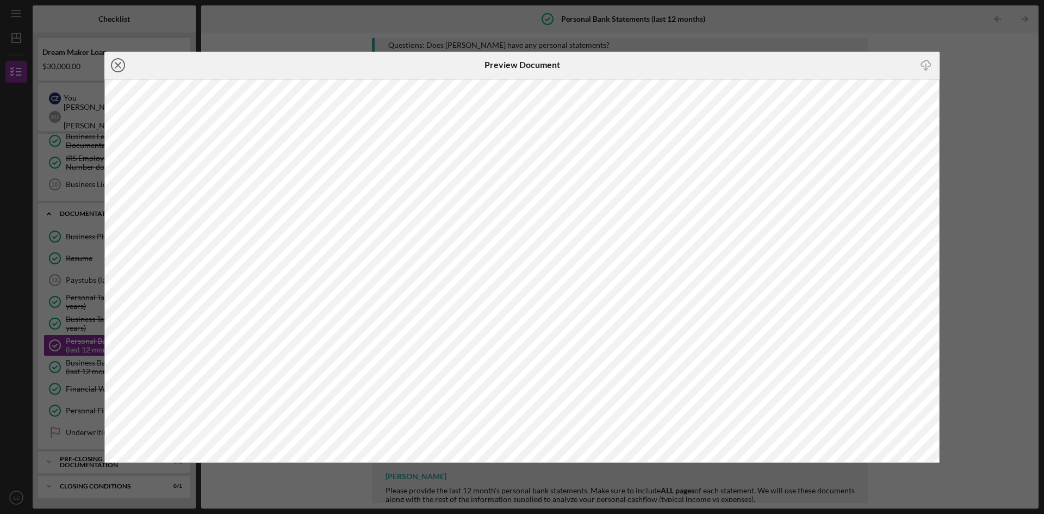
click at [120, 68] on icon "Icon/Close" at bounding box center [117, 65] width 27 height 27
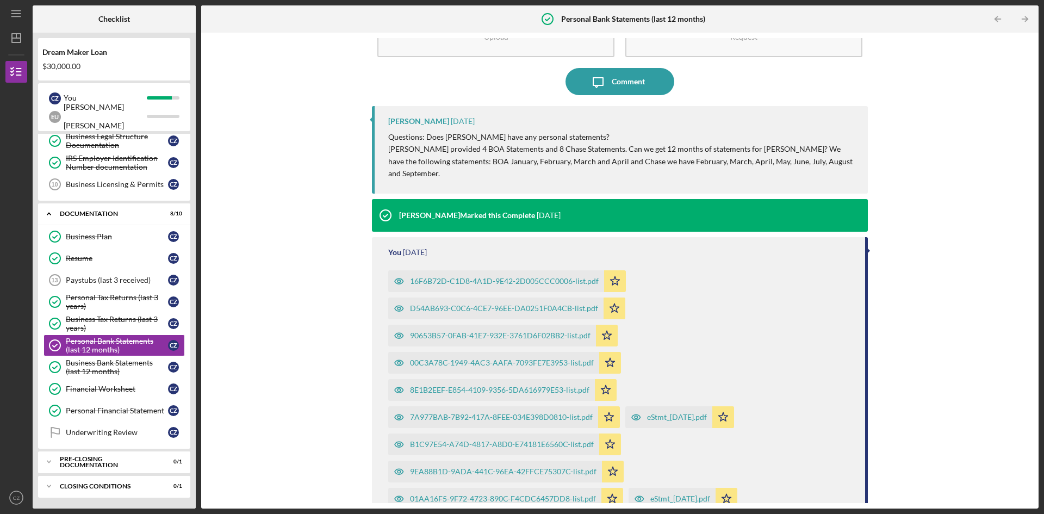
scroll to position [152, 0]
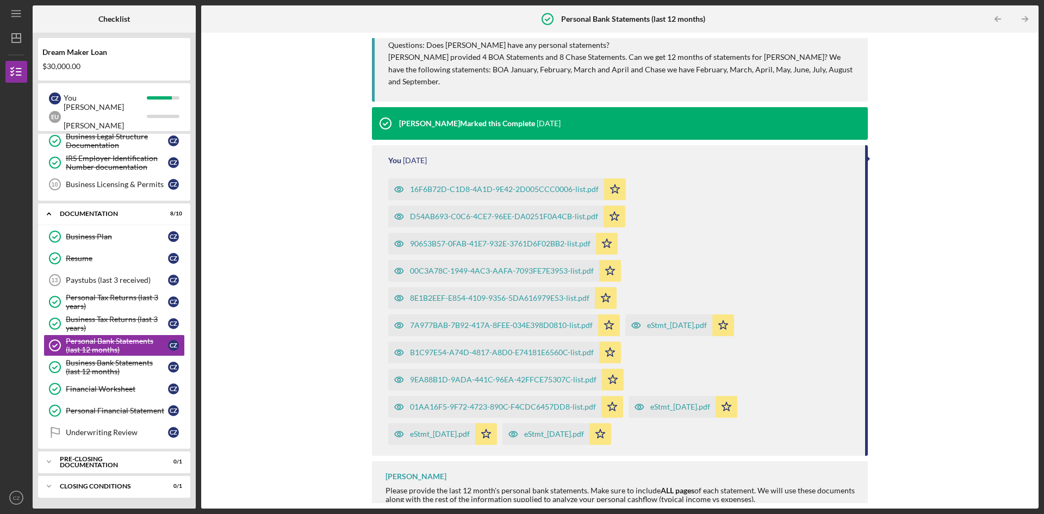
click at [679, 321] on div "eStmt_[DATE].pdf" at bounding box center [677, 325] width 60 height 9
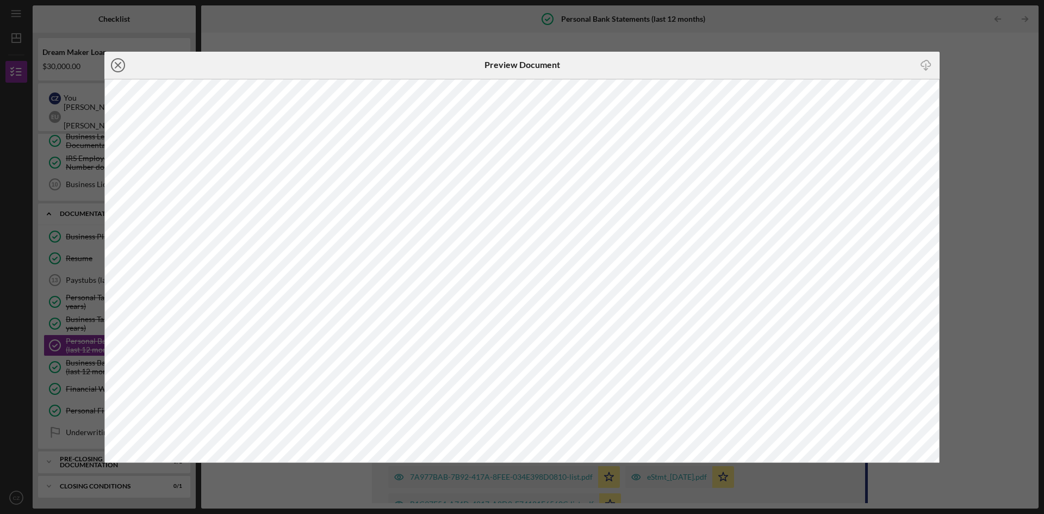
click at [115, 67] on line at bounding box center [117, 65] width 5 height 5
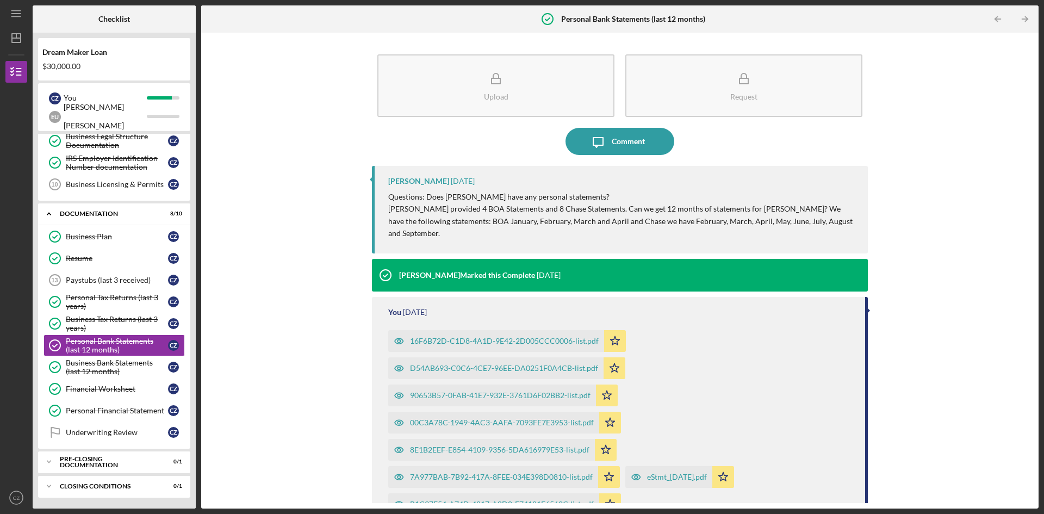
scroll to position [152, 0]
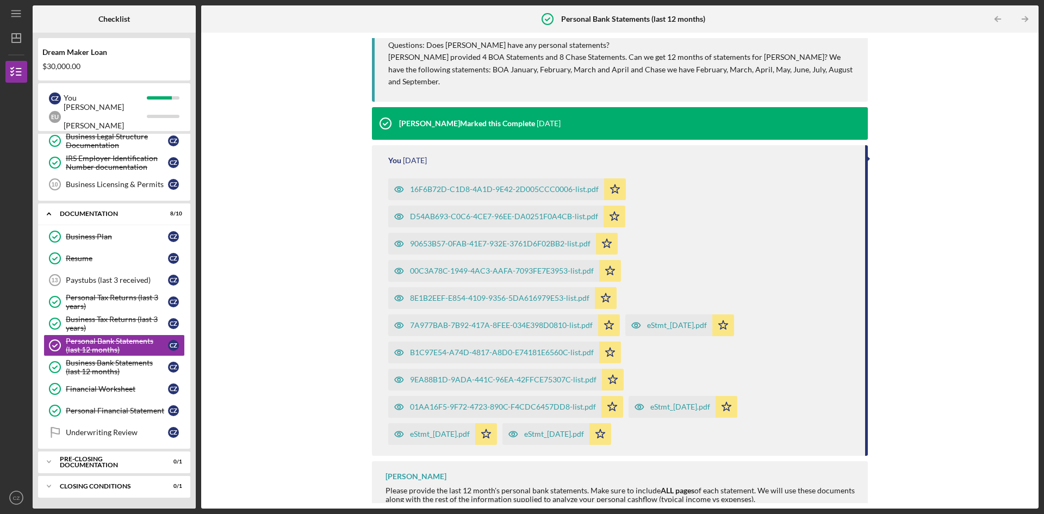
click at [701, 409] on div "16F6B72D-C1D8-4A1D-9E42-2D005CCC0006-list.pdf Icon/Star D54AB693-C0C6-4CE7-96EE…" at bounding box center [621, 309] width 466 height 272
click at [698, 403] on div "eStmt_[DATE].pdf" at bounding box center [681, 407] width 60 height 9
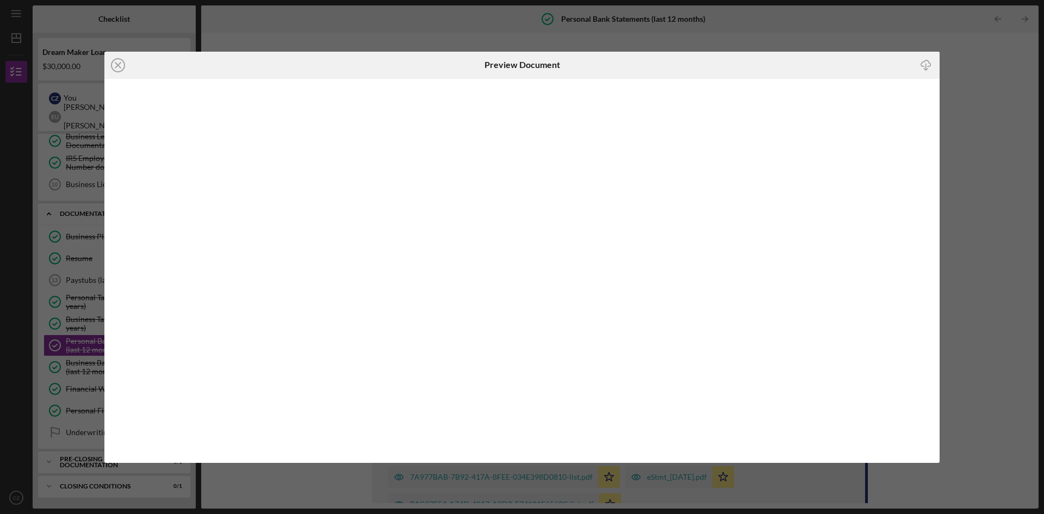
scroll to position [152, 0]
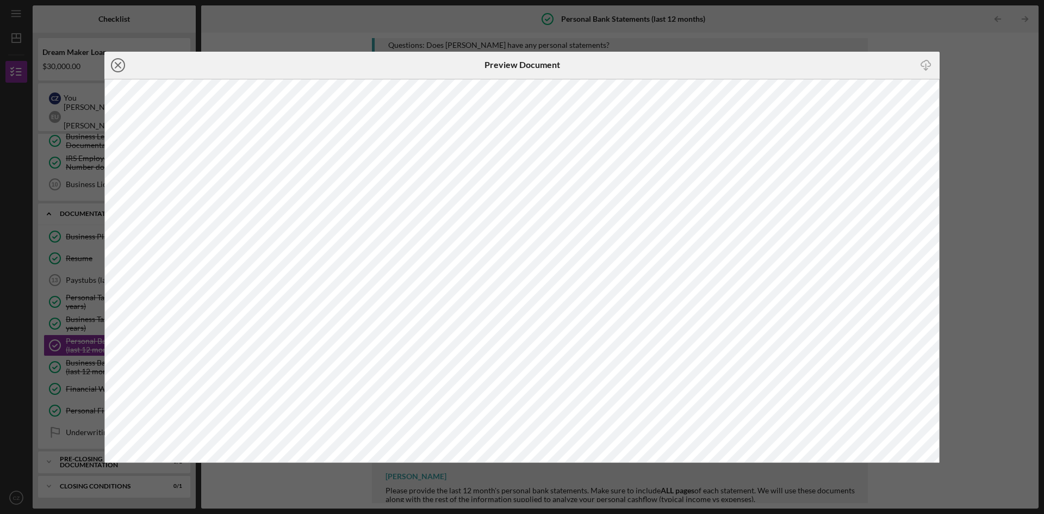
click at [111, 59] on icon "Icon/Close" at bounding box center [117, 65] width 27 height 27
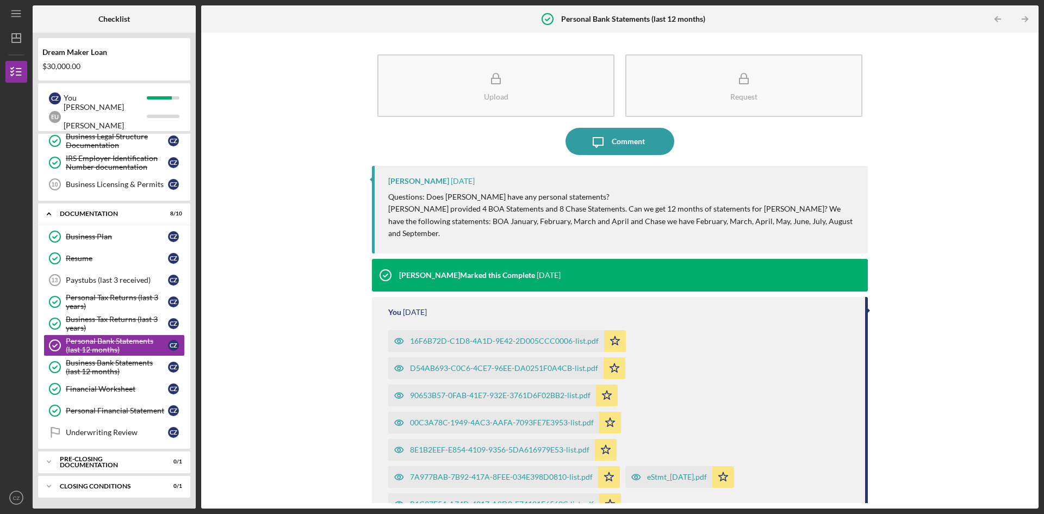
scroll to position [152, 0]
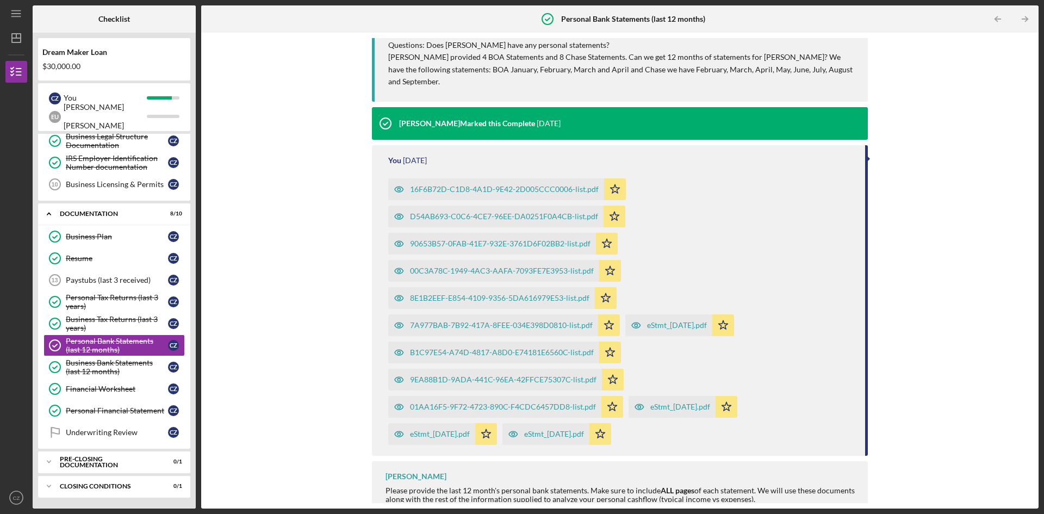
click at [661, 321] on div "eStmt_[DATE].pdf" at bounding box center [677, 325] width 60 height 9
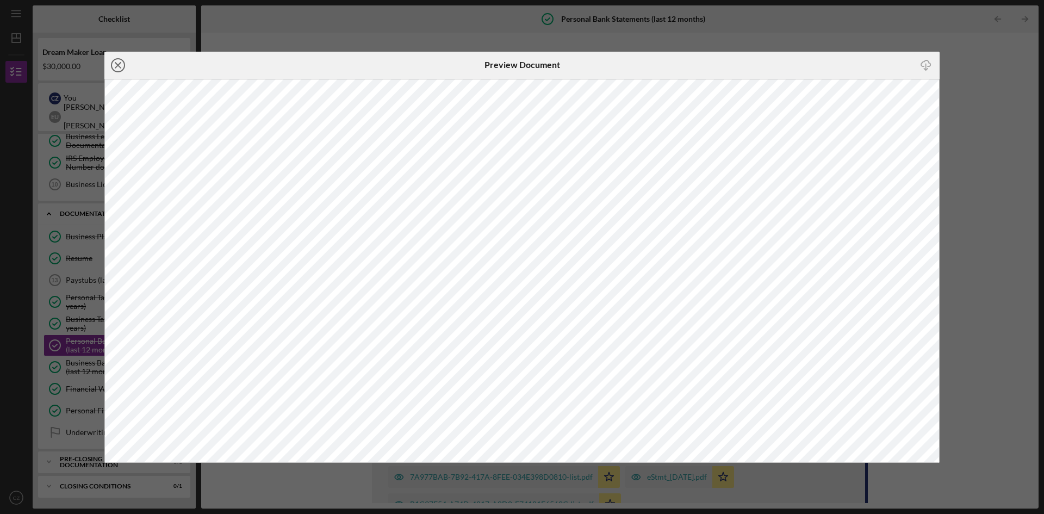
click at [117, 63] on icon "Icon/Close" at bounding box center [117, 65] width 27 height 27
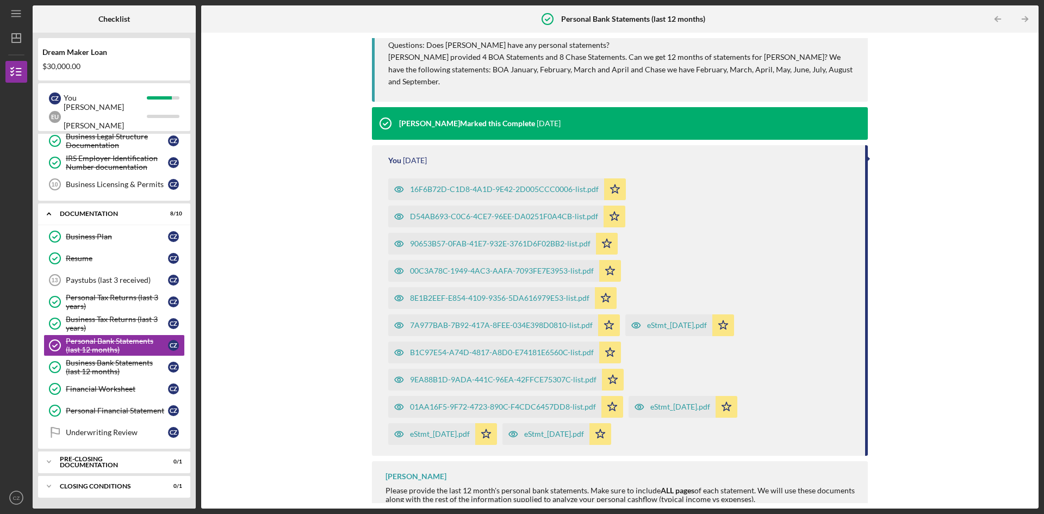
click at [678, 396] on div "eStmt_[DATE].pdf" at bounding box center [672, 407] width 87 height 22
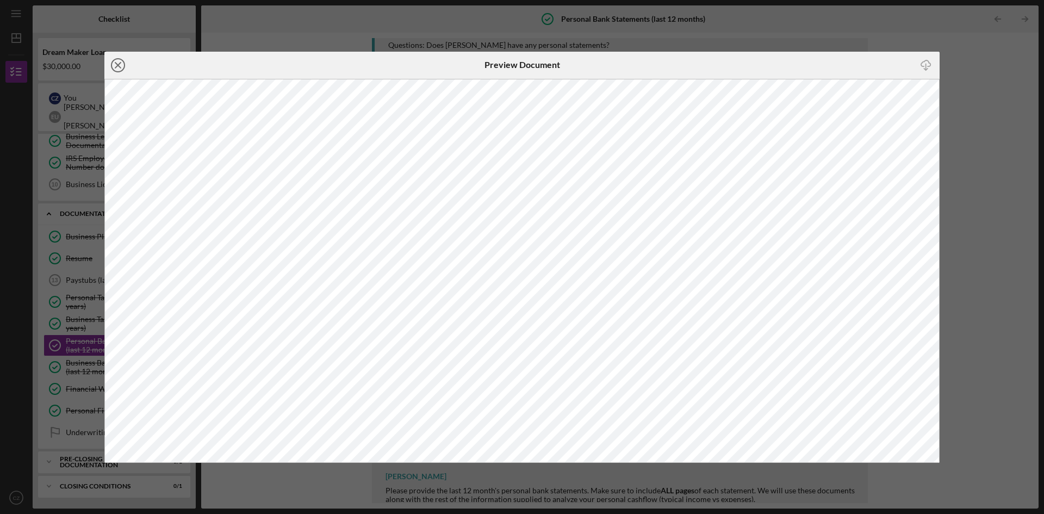
click at [116, 66] on line at bounding box center [117, 65] width 5 height 5
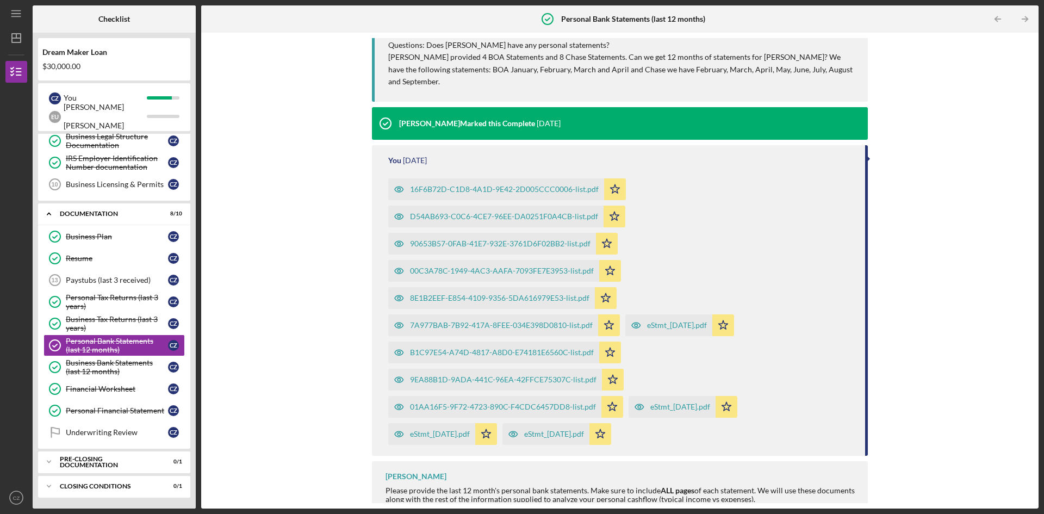
click at [575, 430] on div "eStmt_[DATE].pdf" at bounding box center [554, 434] width 60 height 9
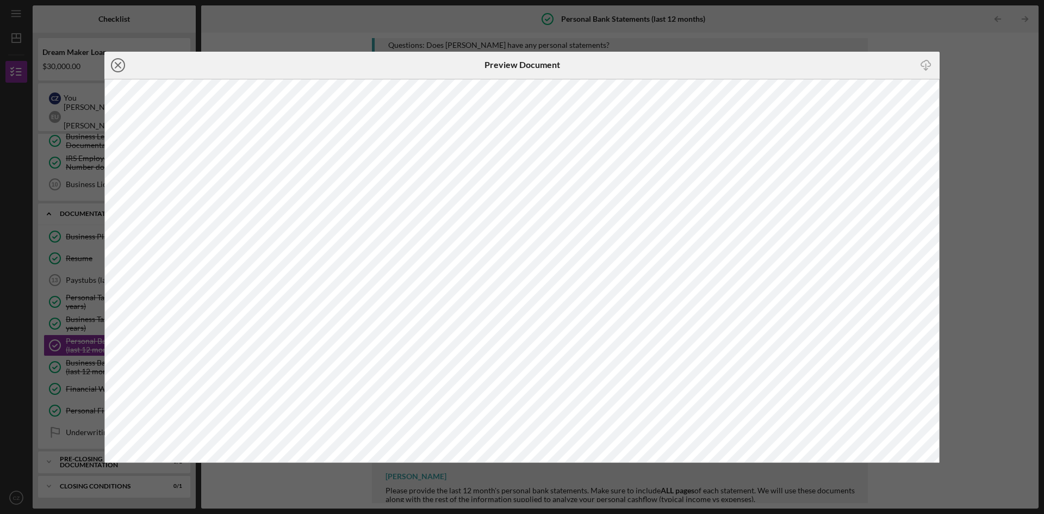
click at [117, 63] on icon "Icon/Close" at bounding box center [117, 65] width 27 height 27
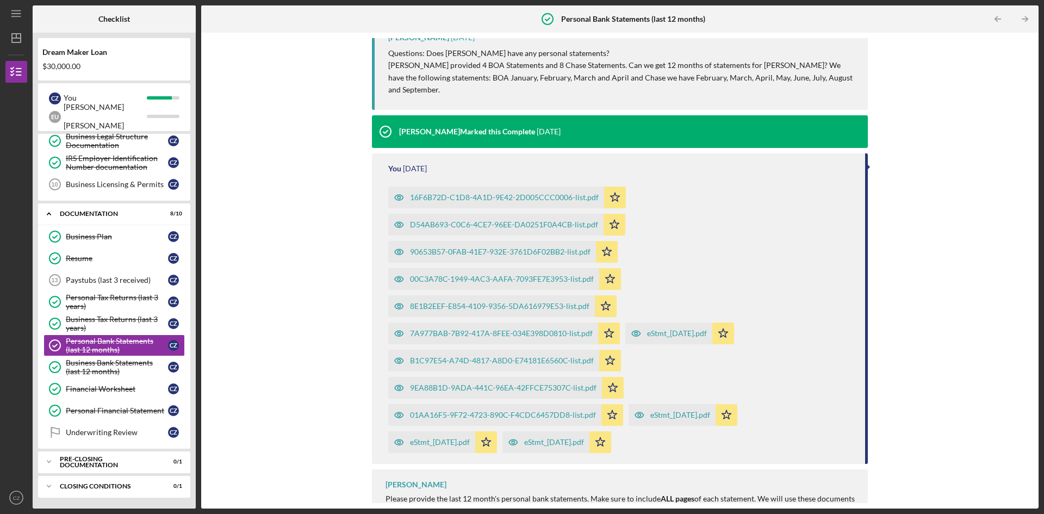
scroll to position [152, 0]
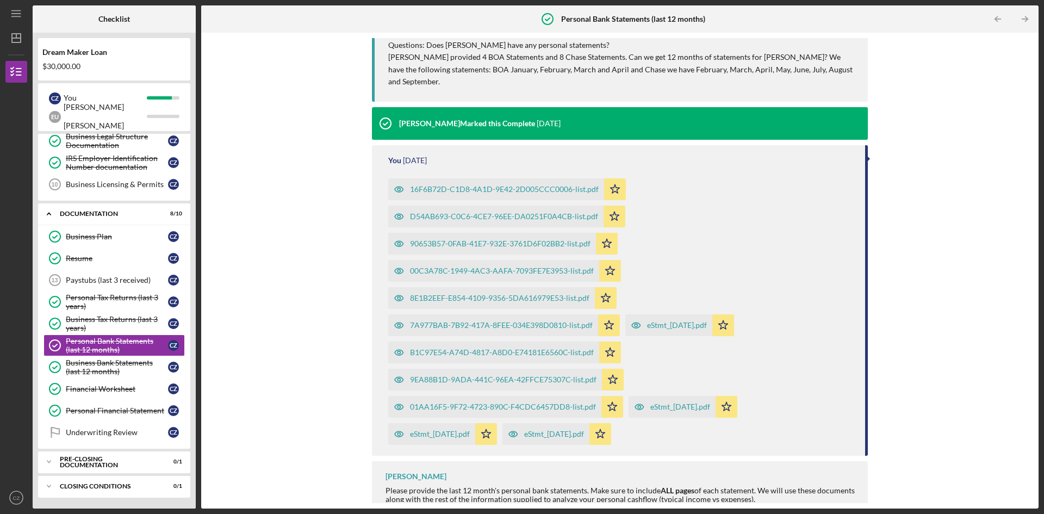
click at [552, 430] on div "eStmt_[DATE].pdf" at bounding box center [554, 434] width 60 height 9
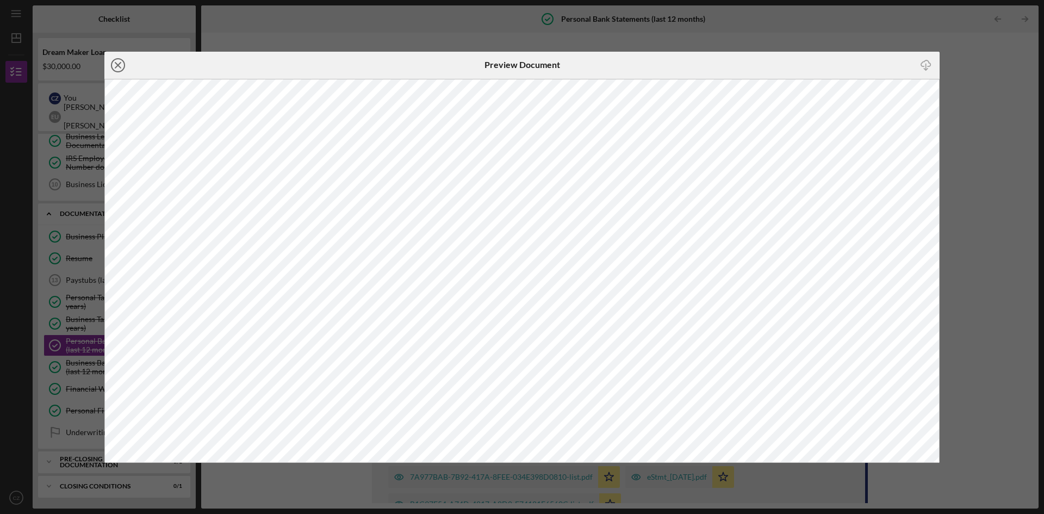
click at [110, 61] on icon "Icon/Close" at bounding box center [117, 65] width 27 height 27
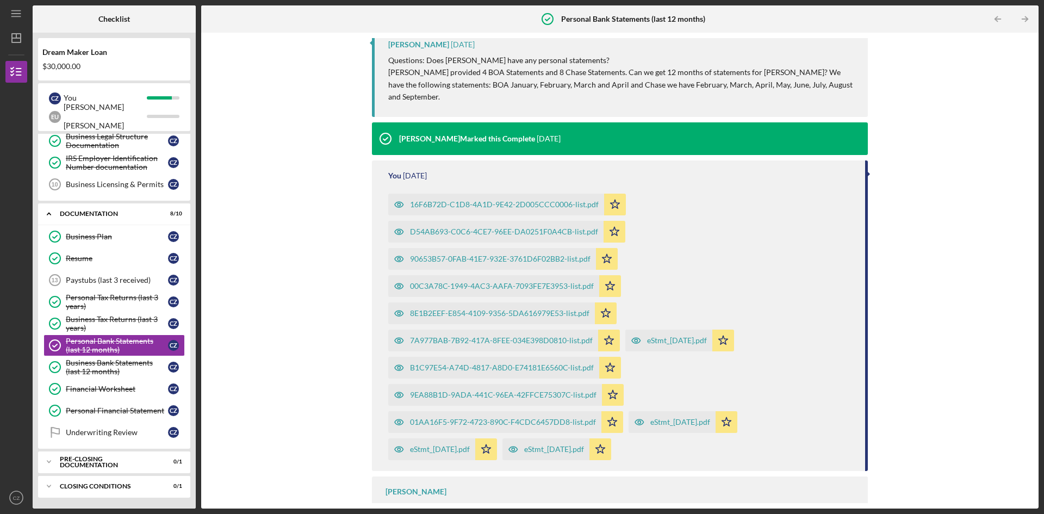
scroll to position [152, 0]
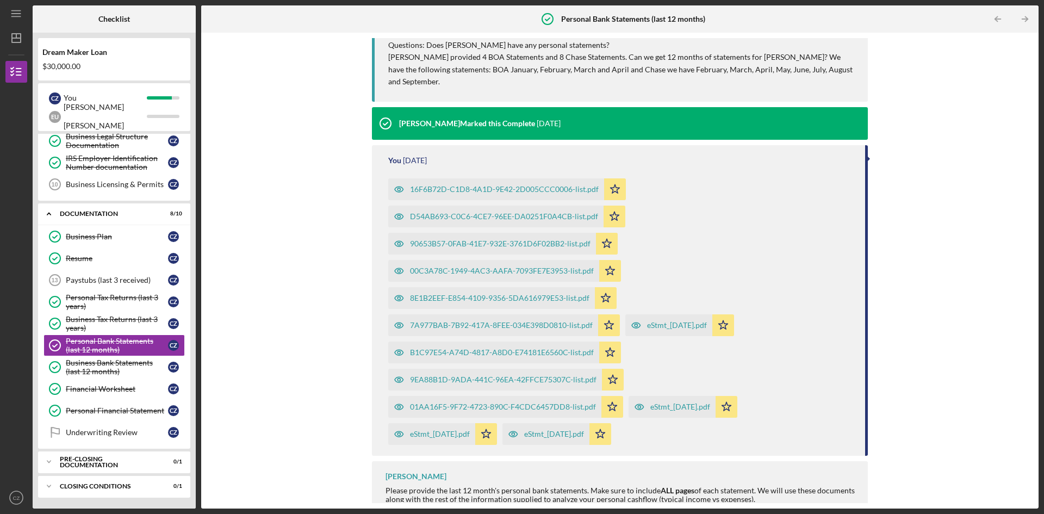
click at [446, 430] on div "eStmt_[DATE].pdf" at bounding box center [440, 434] width 60 height 9
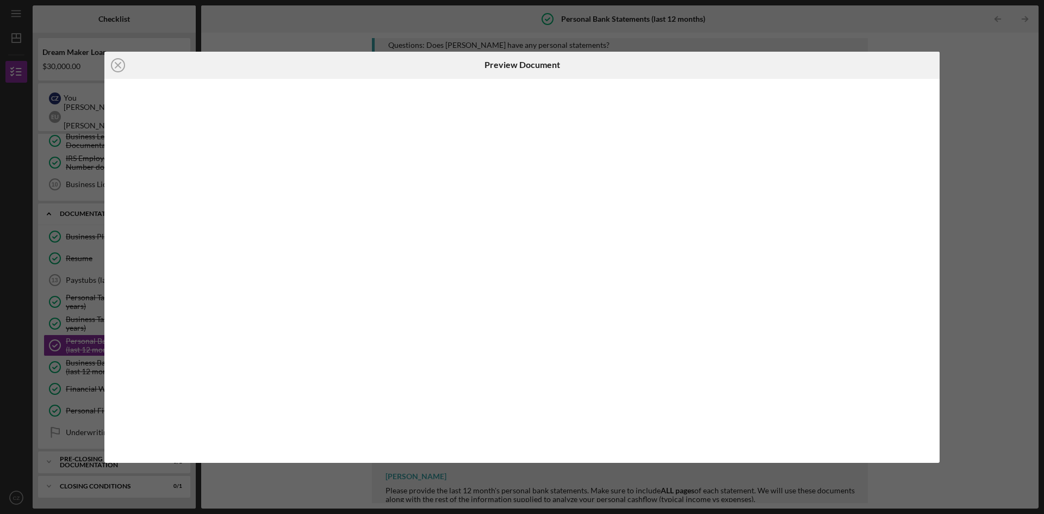
scroll to position [152, 0]
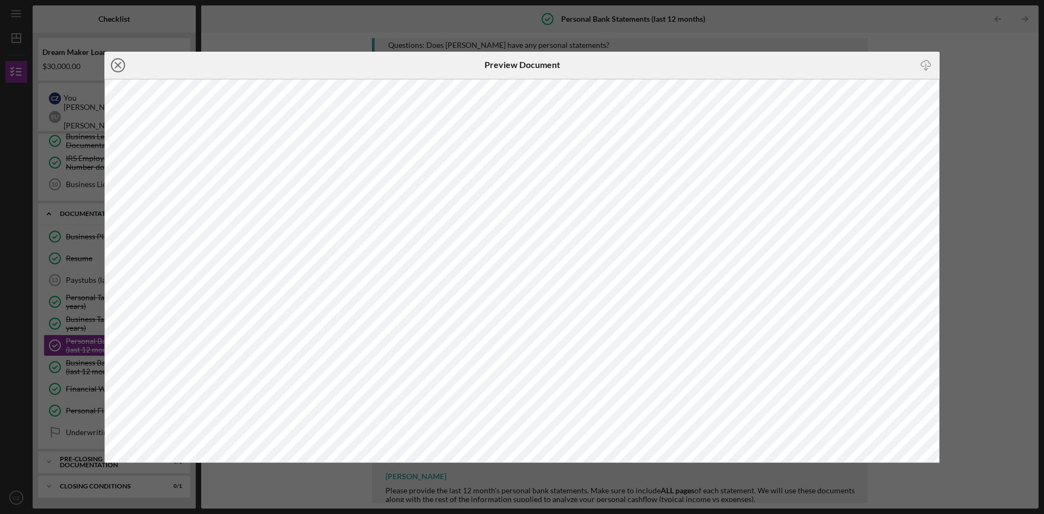
click at [119, 61] on icon "Icon/Close" at bounding box center [117, 65] width 27 height 27
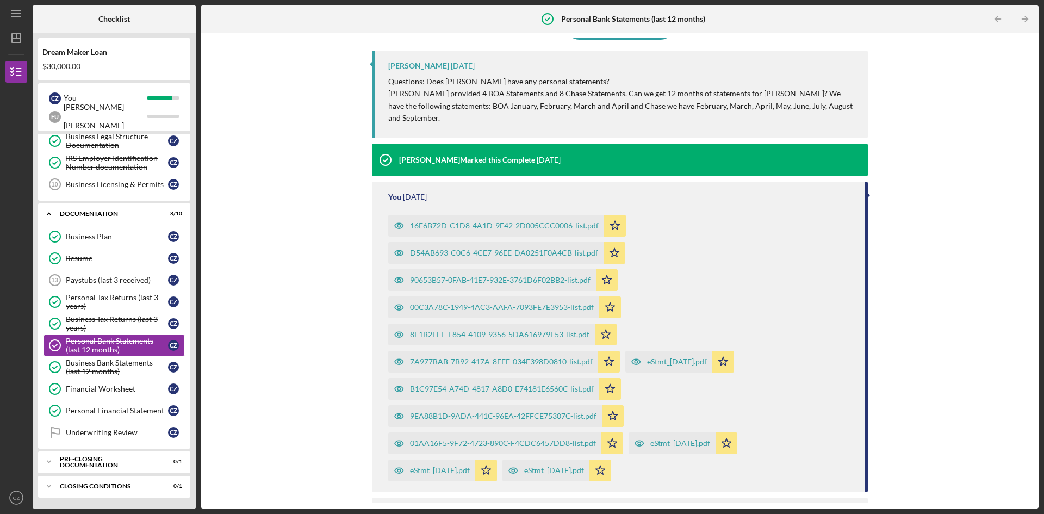
scroll to position [152, 0]
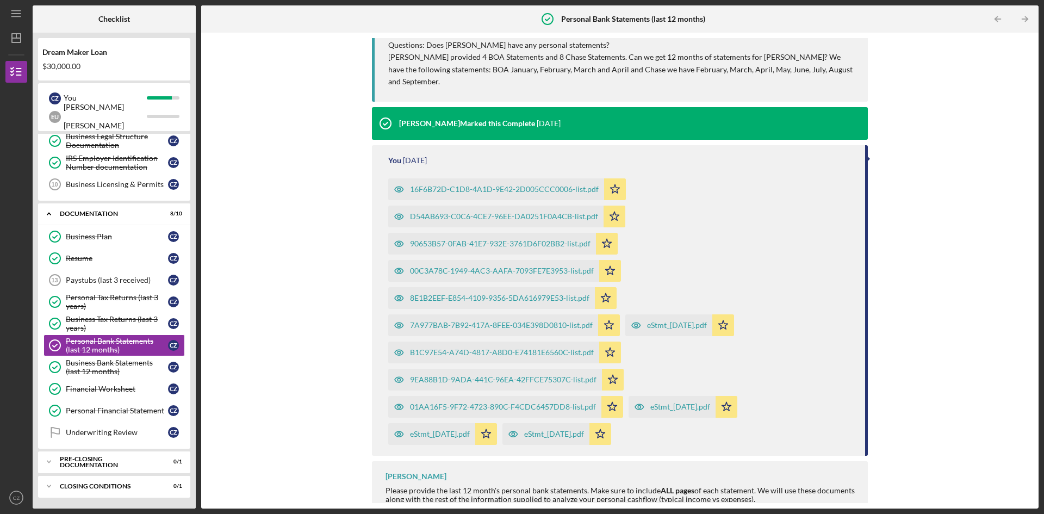
click at [686, 321] on div "eStmt_[DATE].pdf" at bounding box center [677, 325] width 60 height 9
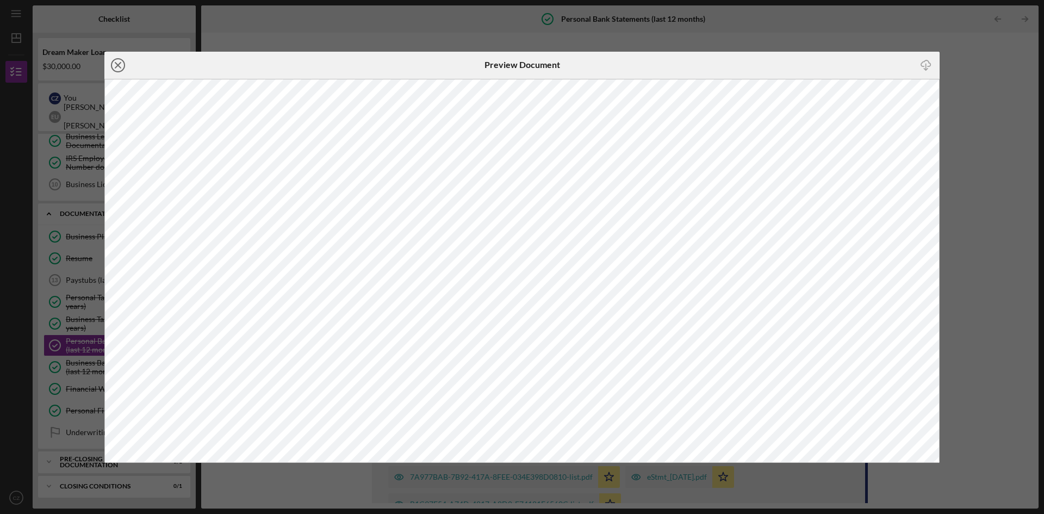
click at [115, 63] on icon "Icon/Close" at bounding box center [117, 65] width 27 height 27
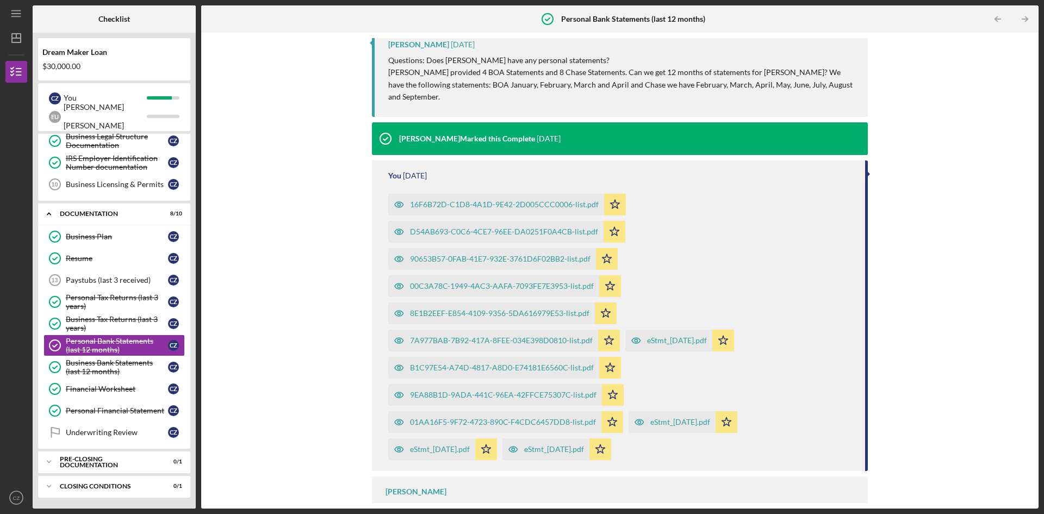
scroll to position [152, 0]
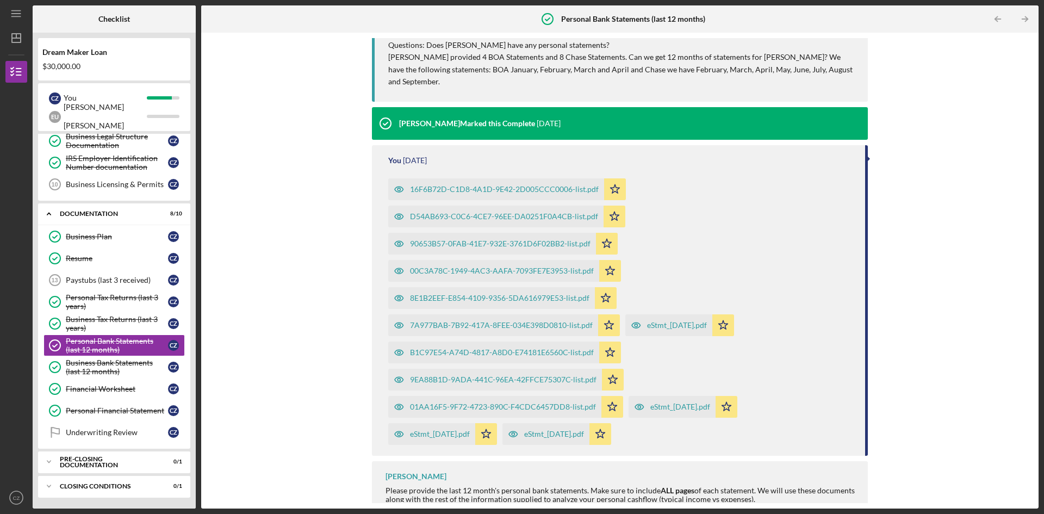
click at [677, 403] on div "eStmt_[DATE].pdf" at bounding box center [681, 407] width 60 height 9
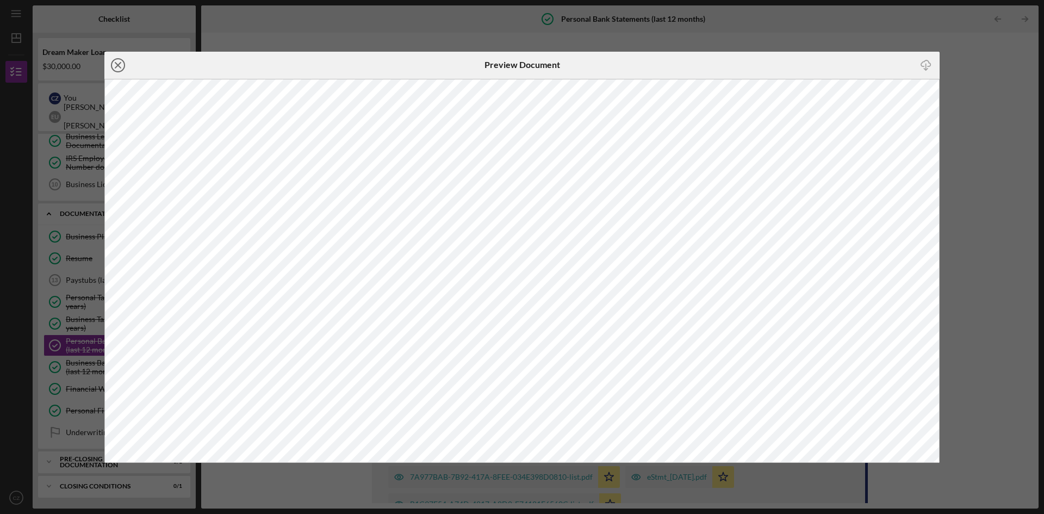
click at [114, 77] on icon "Icon/Close" at bounding box center [117, 65] width 27 height 27
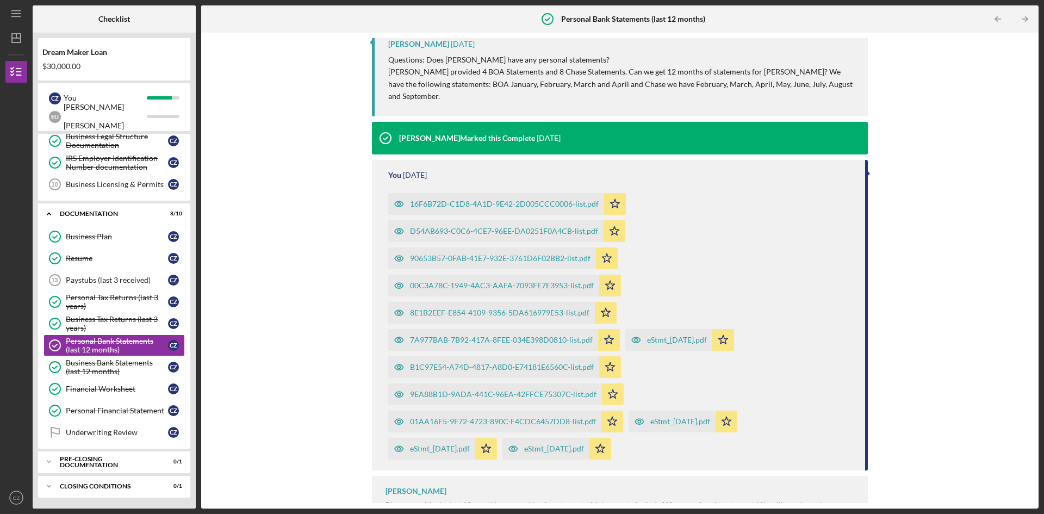
scroll to position [152, 0]
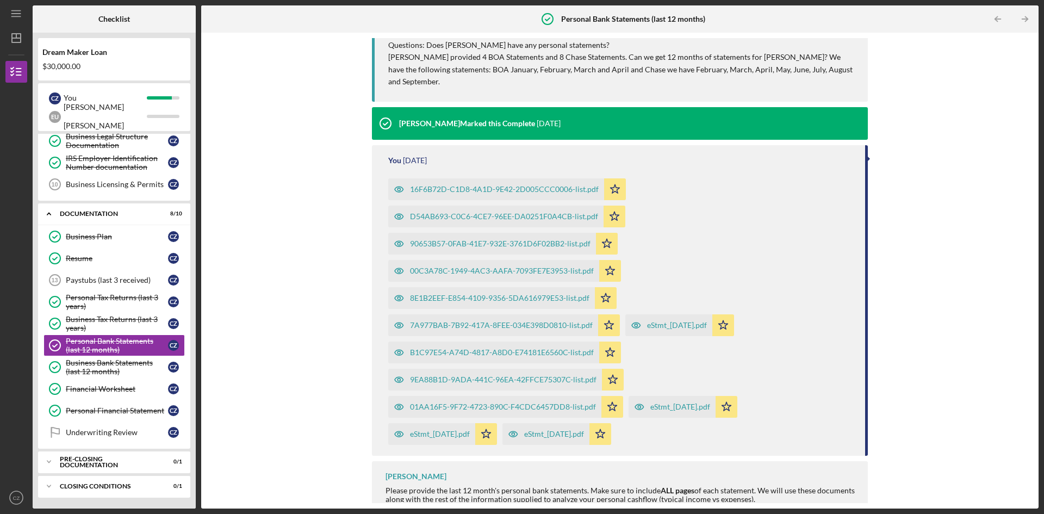
click at [589, 423] on div "eStmt_[DATE].pdf" at bounding box center [546, 434] width 87 height 22
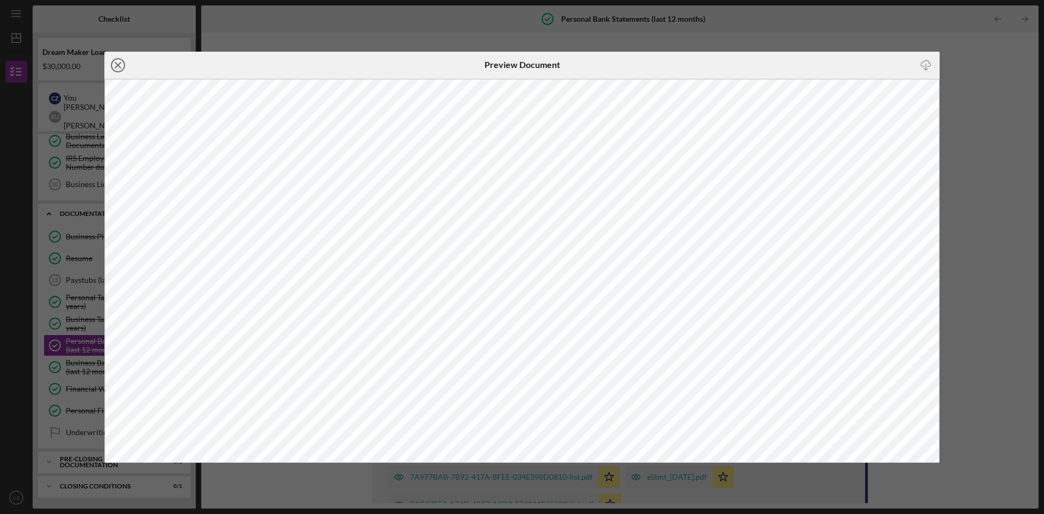
click at [117, 66] on line at bounding box center [117, 65] width 5 height 5
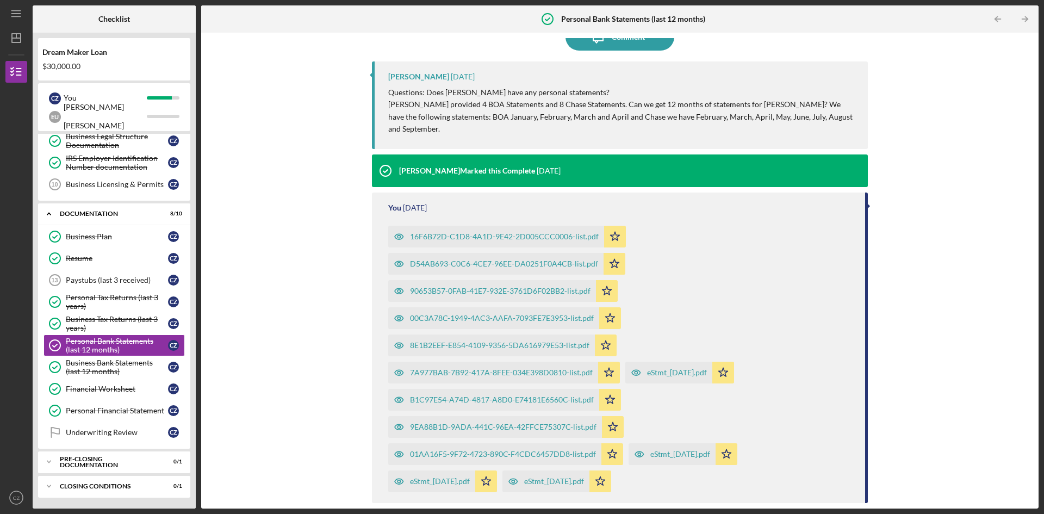
scroll to position [109, 0]
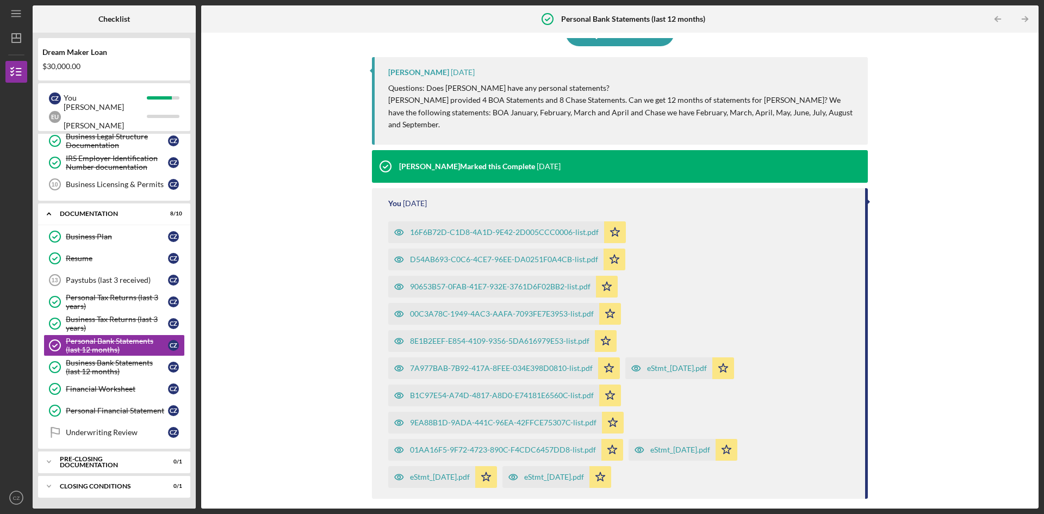
click at [455, 473] on div "eStmt_[DATE].pdf" at bounding box center [440, 477] width 60 height 9
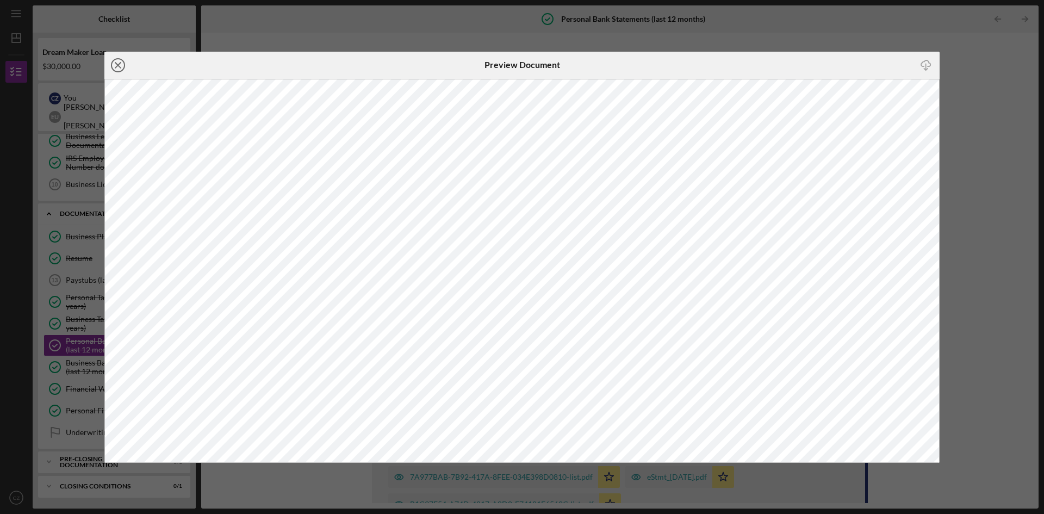
click at [120, 66] on line at bounding box center [117, 65] width 5 height 5
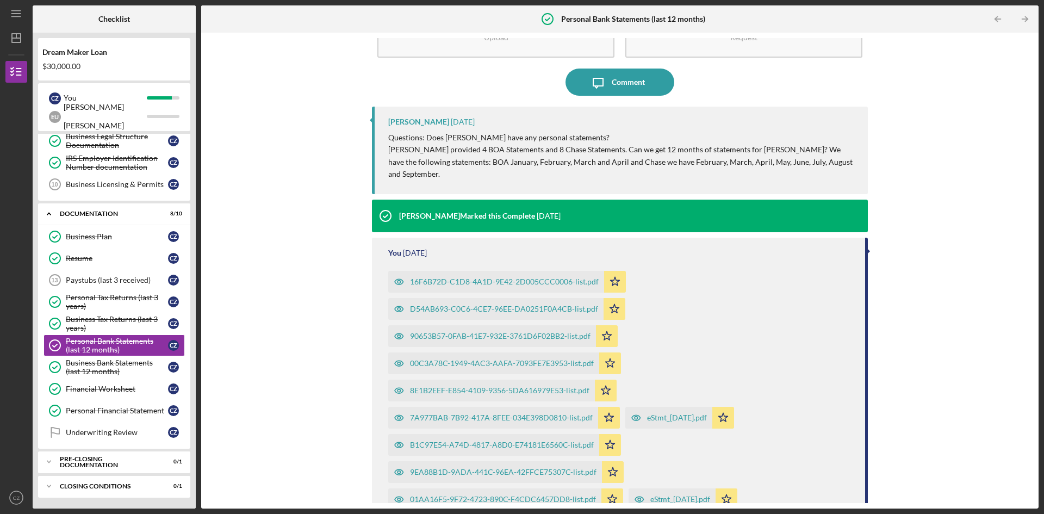
scroll to position [152, 0]
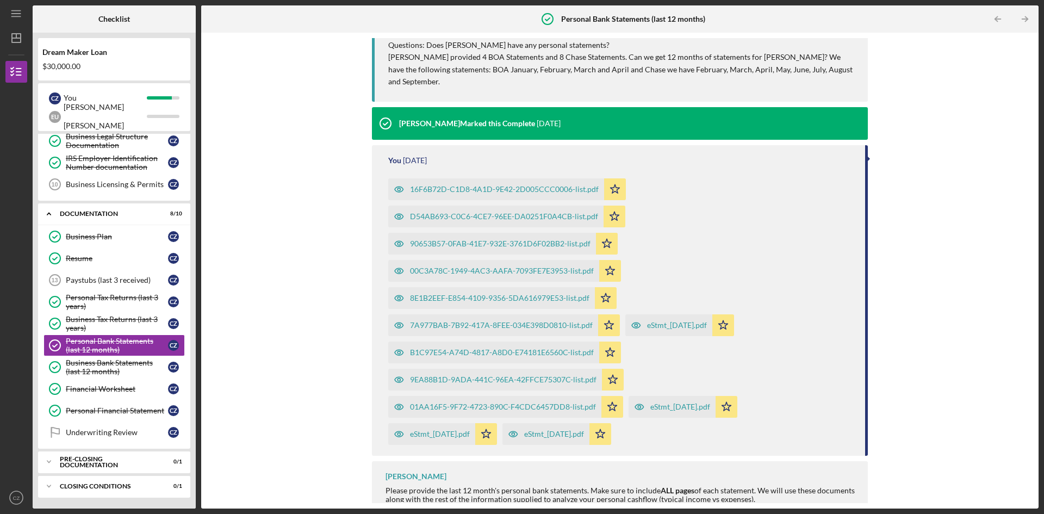
click at [457, 430] on div "eStmt_[DATE].pdf" at bounding box center [440, 434] width 60 height 9
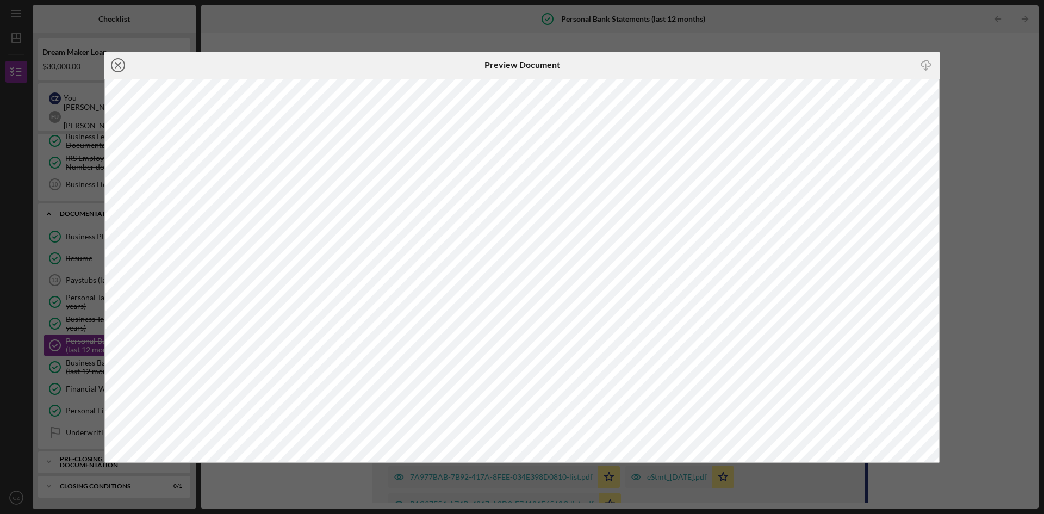
click at [113, 63] on icon "Icon/Close" at bounding box center [117, 65] width 27 height 27
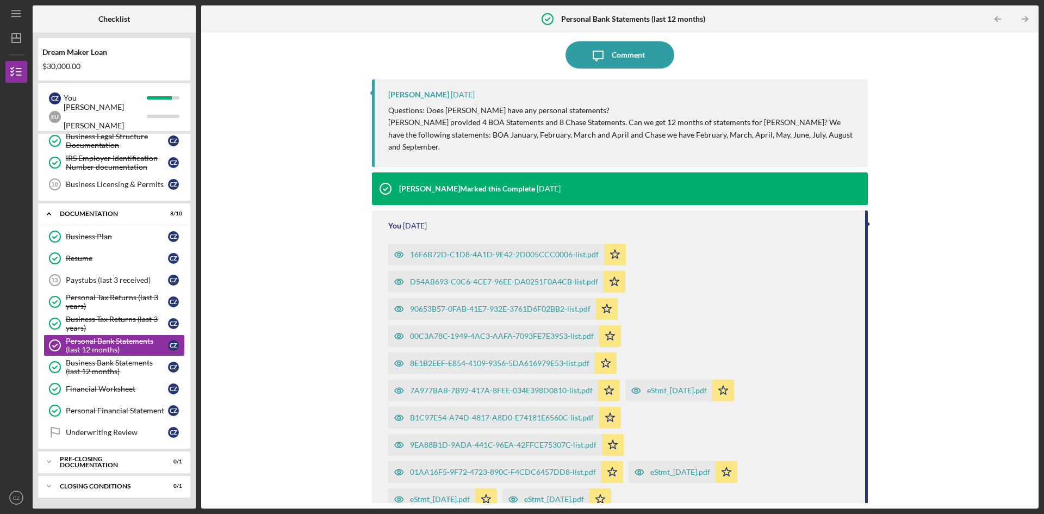
scroll to position [152, 0]
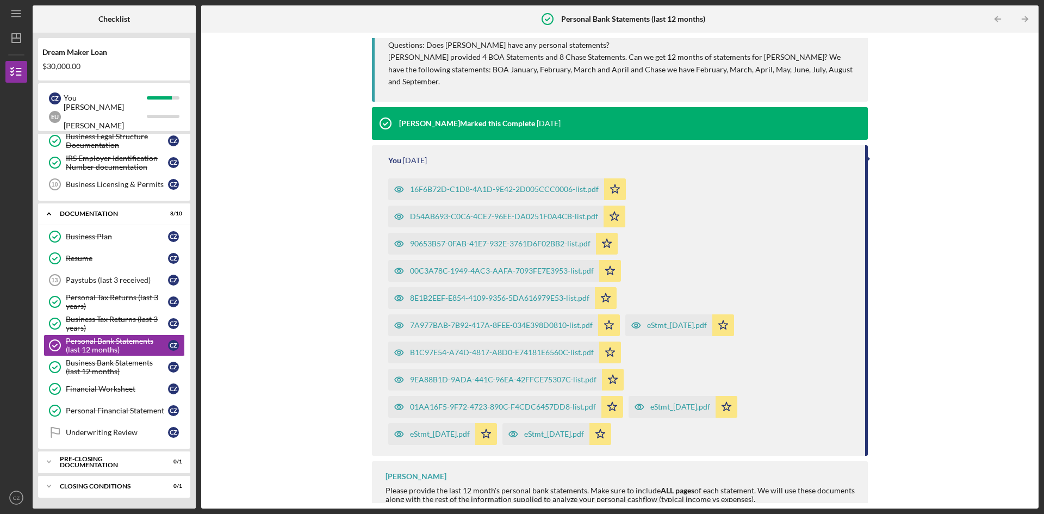
click at [560, 430] on div "eStmt_[DATE].pdf" at bounding box center [554, 434] width 60 height 9
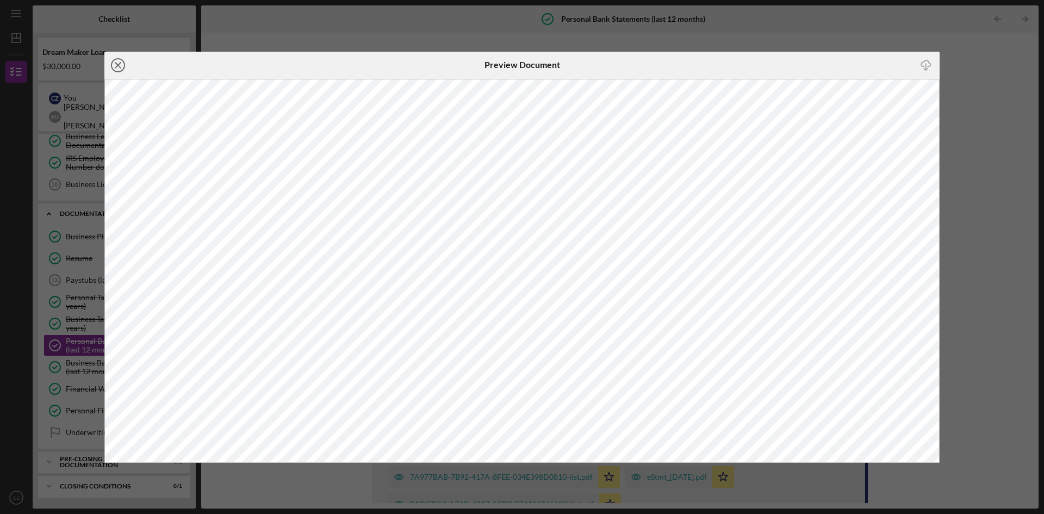
click at [121, 67] on icon "Icon/Close" at bounding box center [117, 65] width 27 height 27
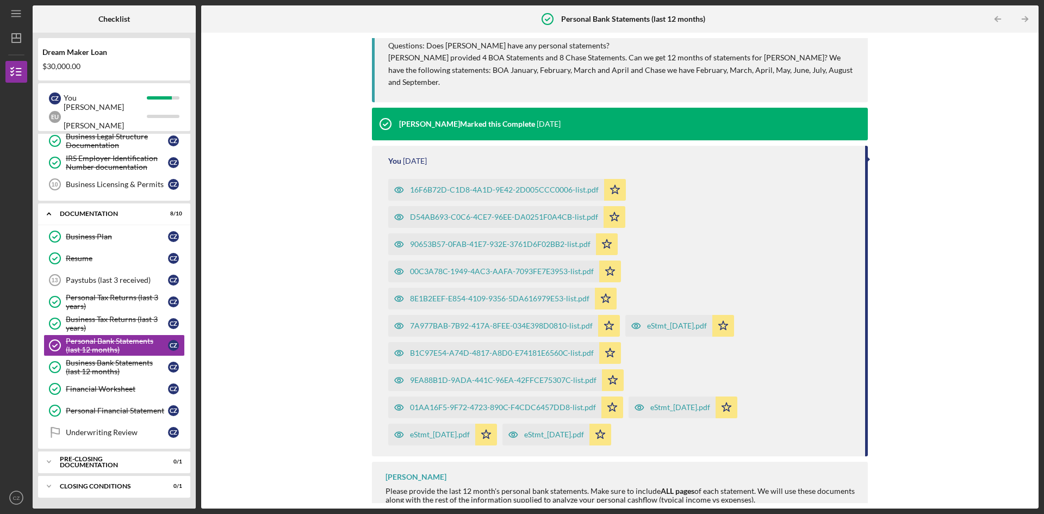
scroll to position [152, 0]
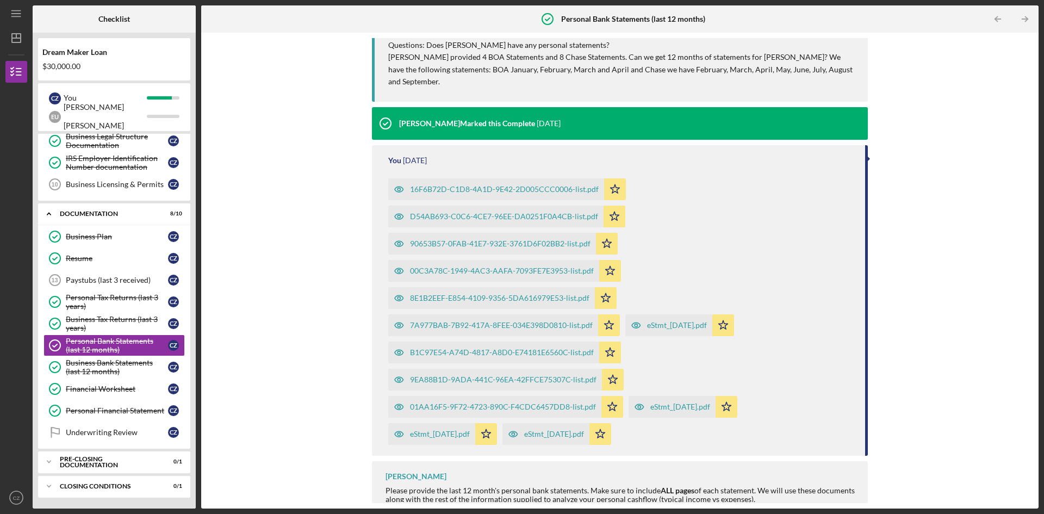
click at [662, 403] on div "eStmt_[DATE].pdf" at bounding box center [681, 407] width 60 height 9
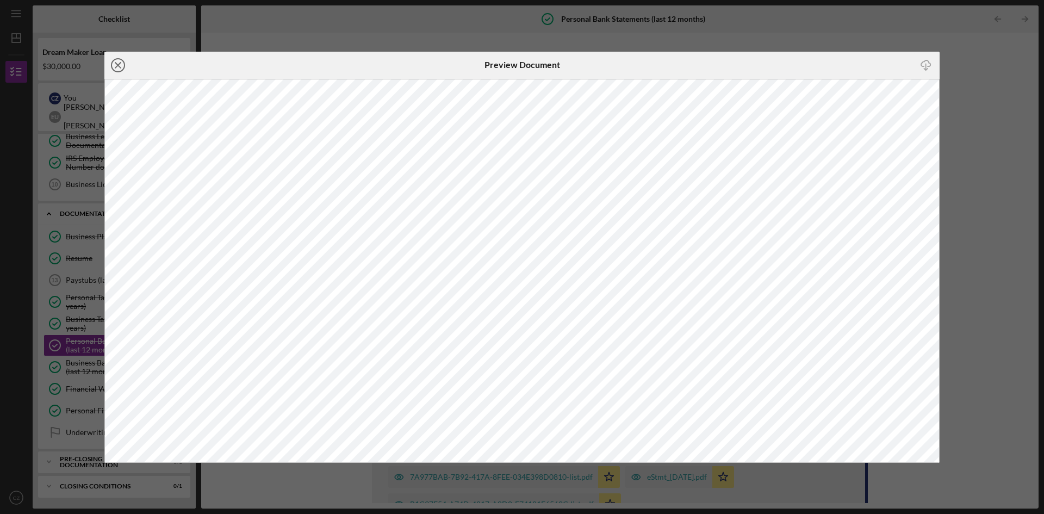
click at [114, 63] on icon "Icon/Close" at bounding box center [117, 65] width 27 height 27
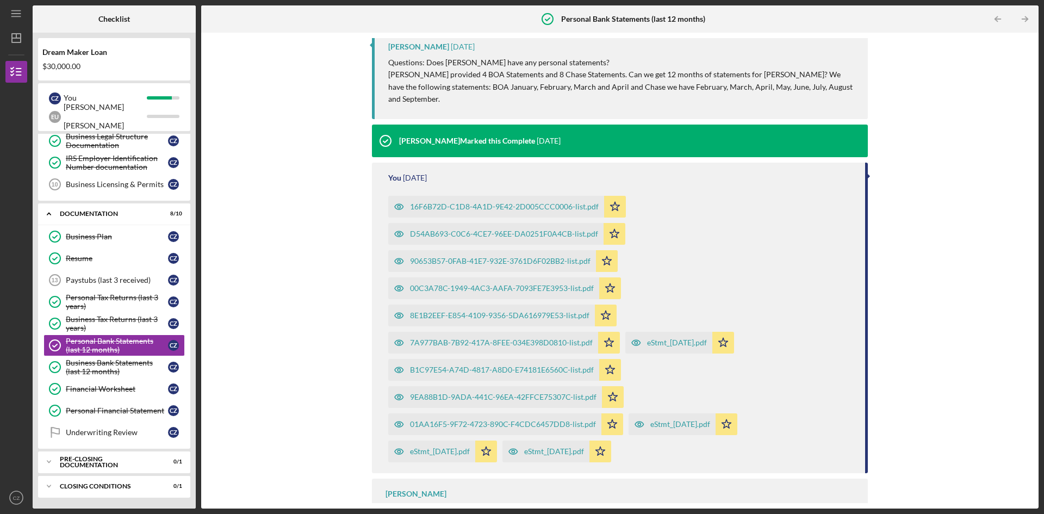
scroll to position [152, 0]
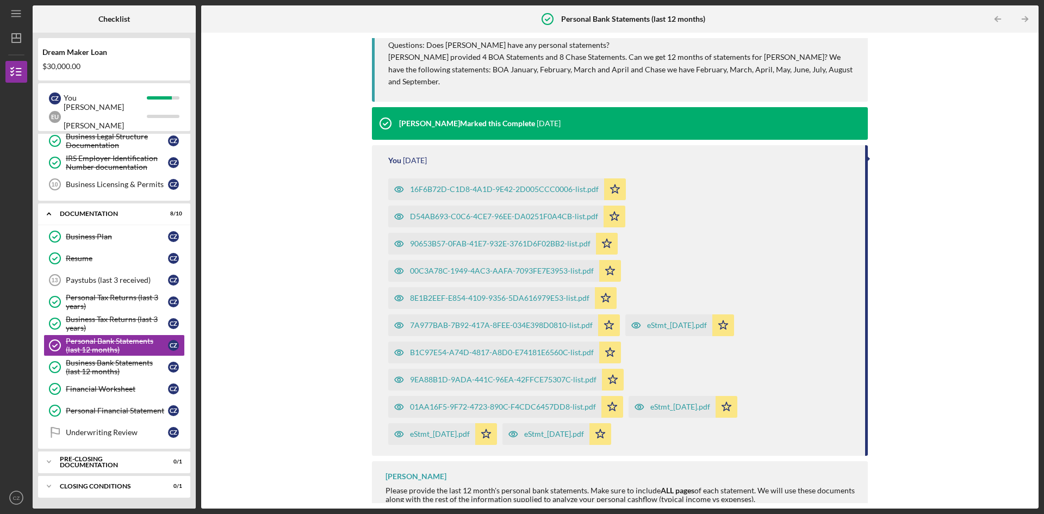
click at [661, 318] on div "eStmt_[DATE].pdf" at bounding box center [669, 325] width 87 height 22
